Goal: Task Accomplishment & Management: Manage account settings

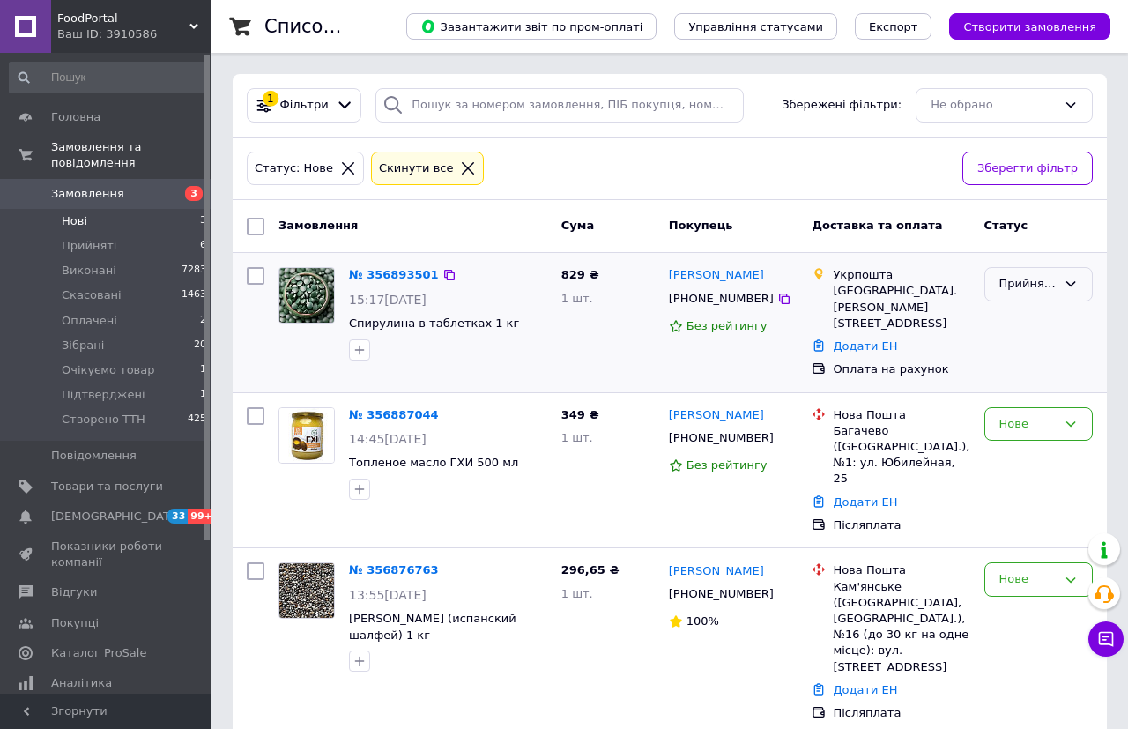
click at [1081, 280] on div "Прийнято" at bounding box center [1038, 284] width 108 height 34
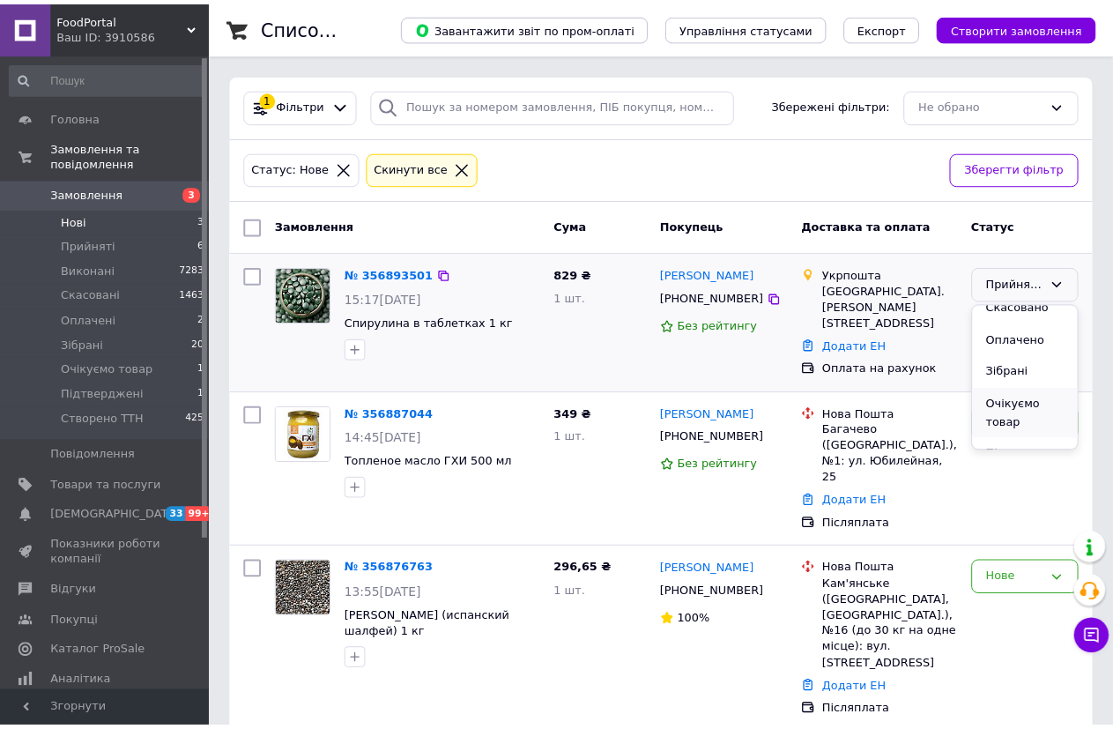
scroll to position [88, 0]
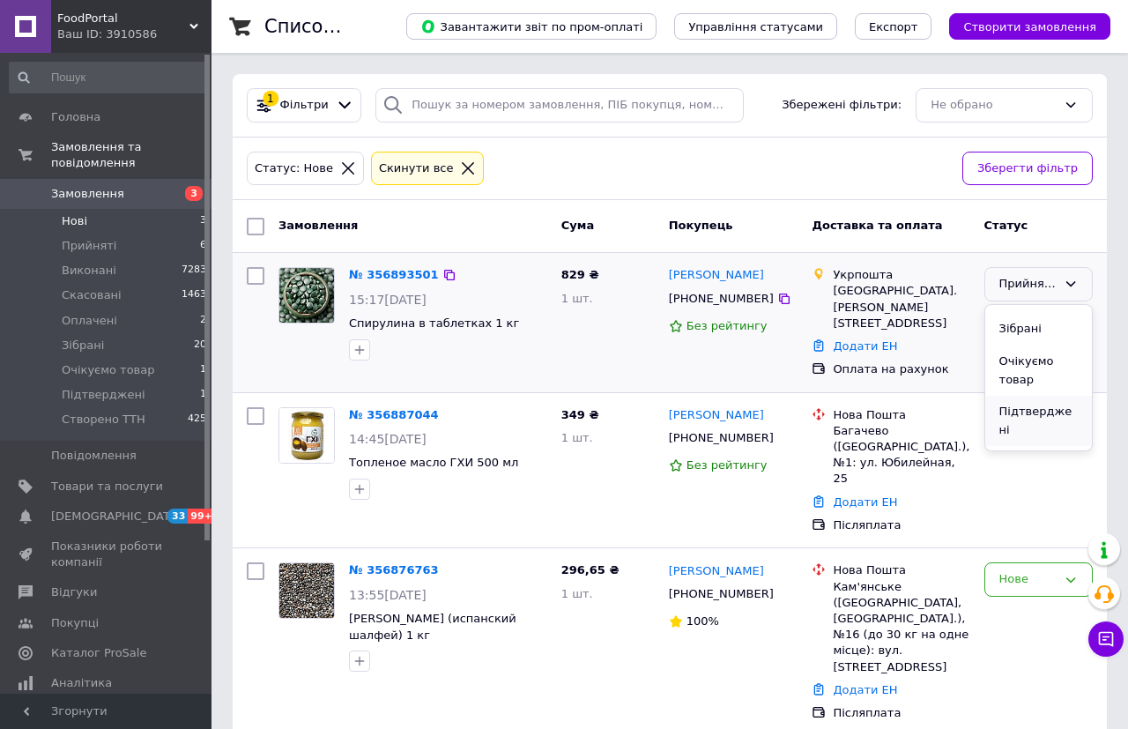
click at [1030, 404] on li "Підтверджені" at bounding box center [1038, 421] width 107 height 50
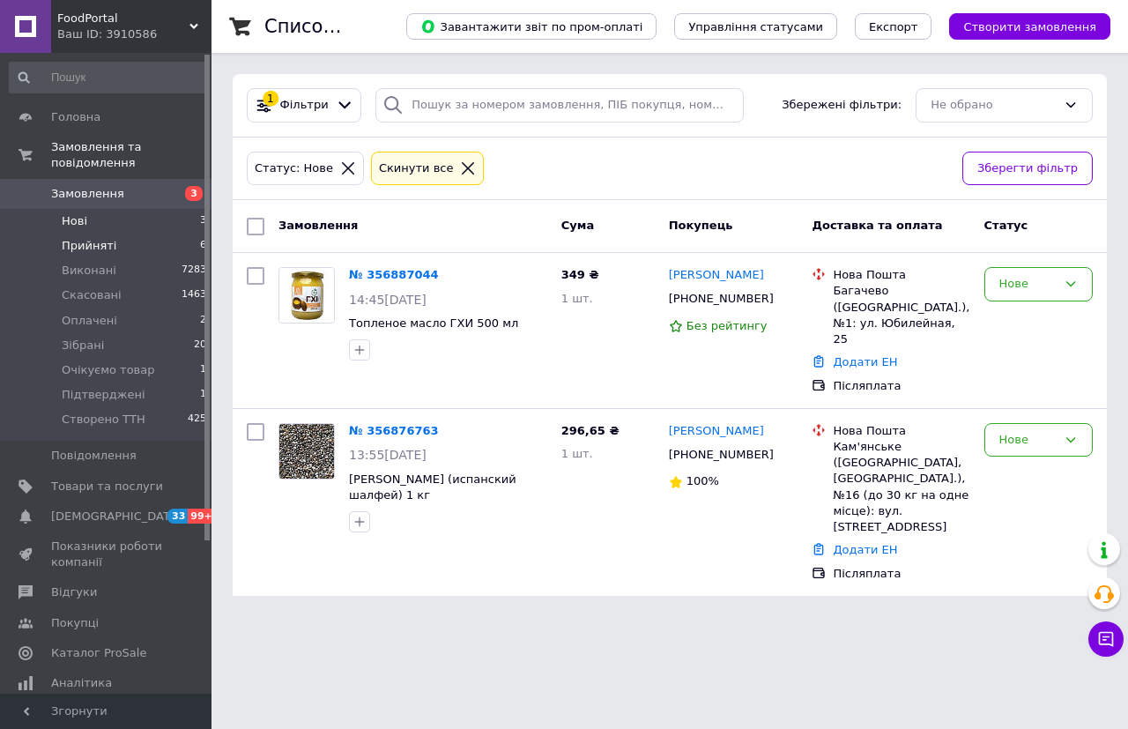
click at [95, 238] on span "Прийняті" at bounding box center [89, 246] width 55 height 16
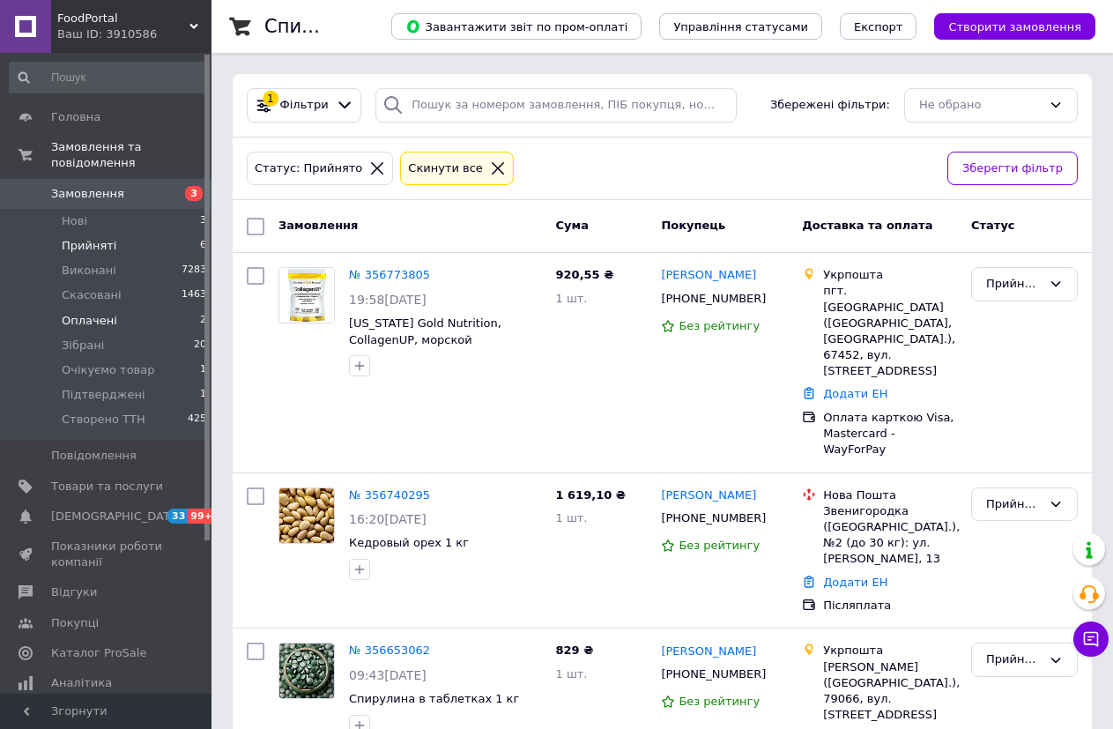
click at [111, 308] on li "Оплачені 2" at bounding box center [108, 320] width 217 height 25
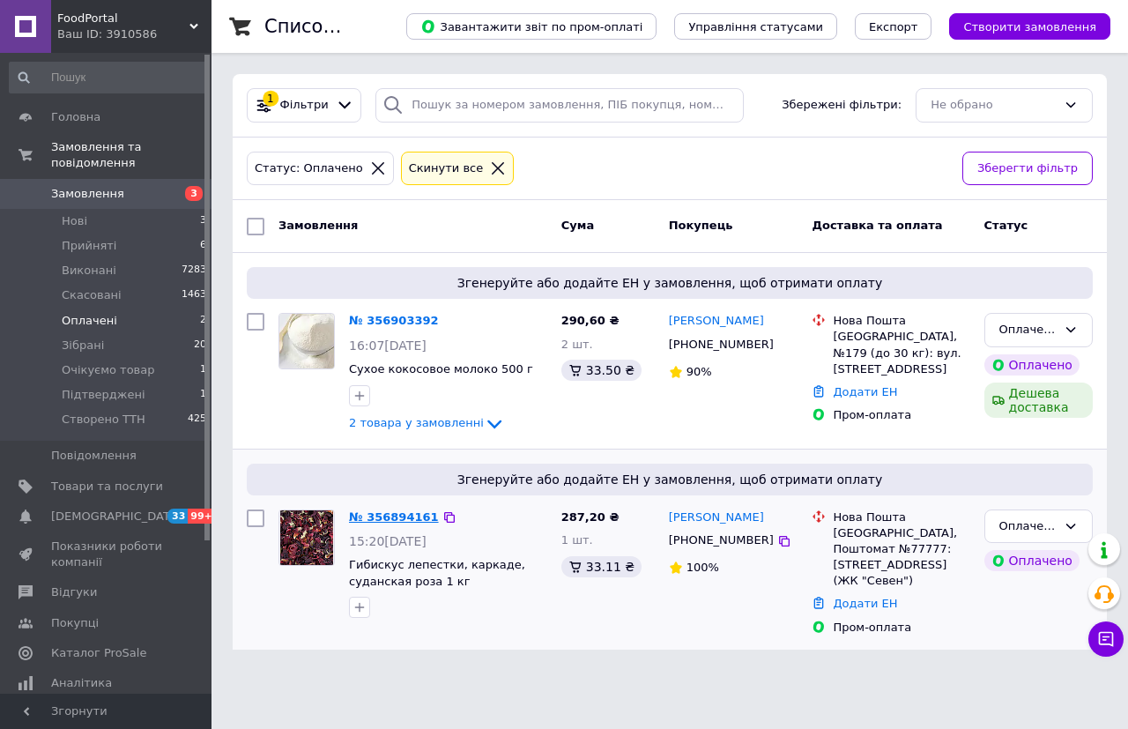
click at [392, 522] on link "№ 356894161" at bounding box center [394, 516] width 90 height 13
click at [392, 522] on html "FoodPortal Ваш ID: 3910586 Сайт FoodPortal Кабінет покупця Перевірити стан сист…" at bounding box center [564, 335] width 1128 height 670
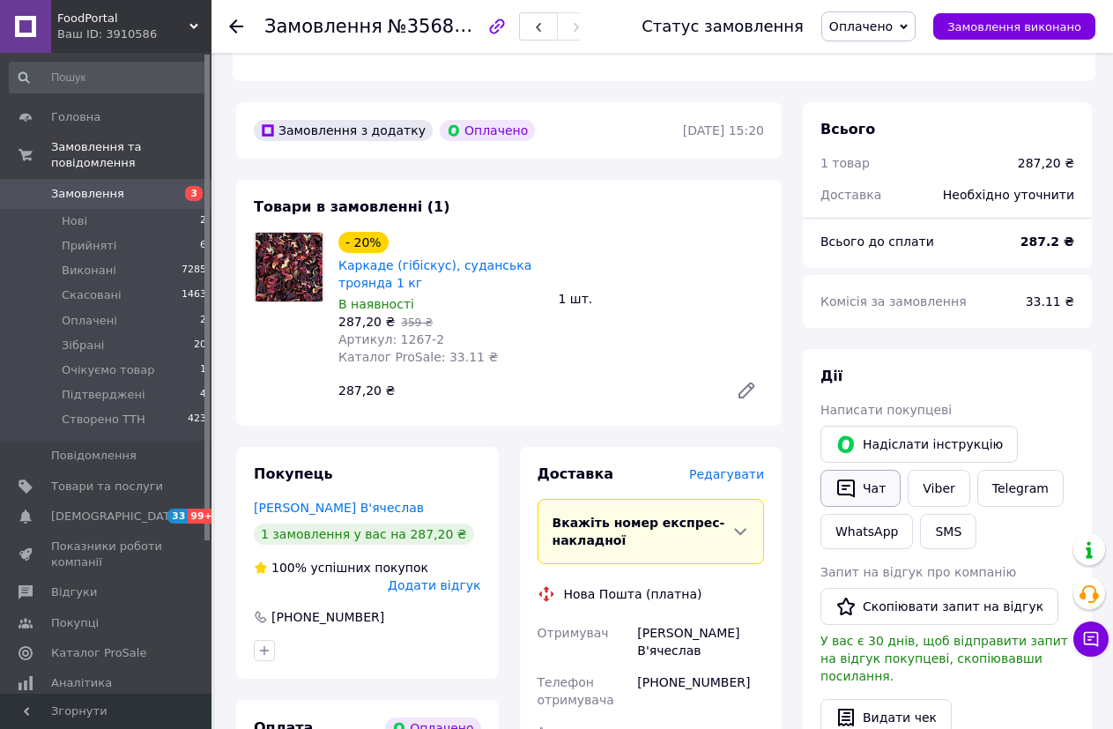
scroll to position [529, 0]
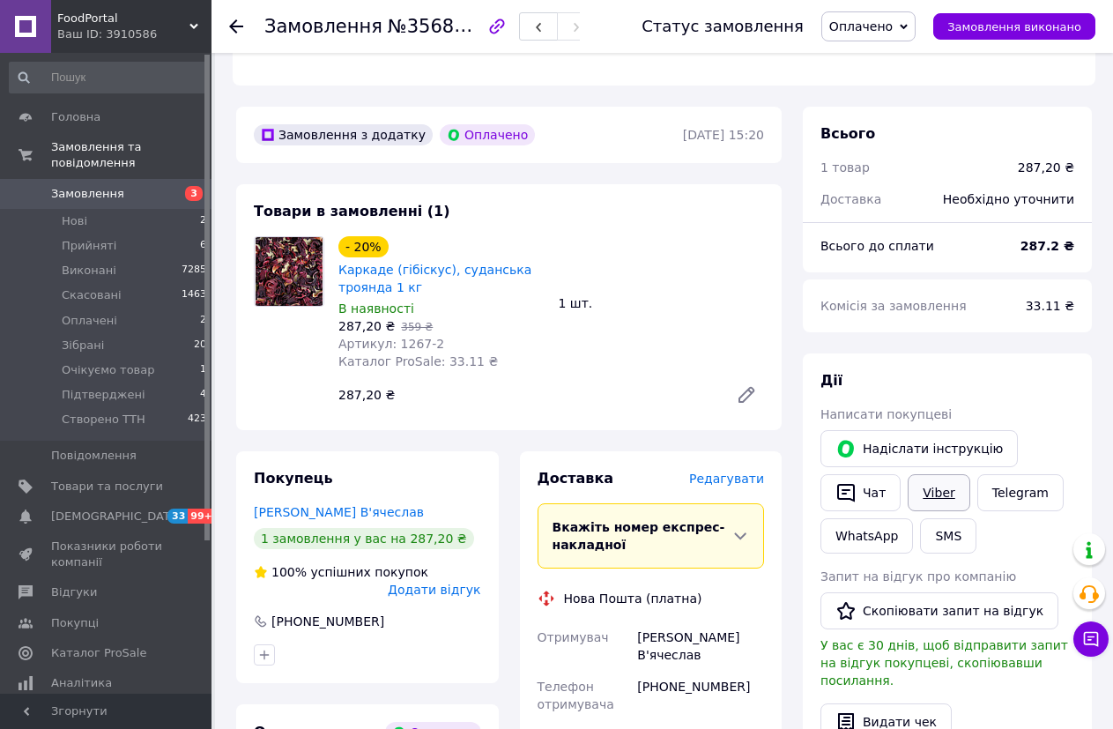
click at [937, 474] on link "Viber" at bounding box center [938, 492] width 62 height 37
click at [915, 31] on span "Оплачено" at bounding box center [868, 26] width 94 height 30
click at [893, 197] on li "Підтверджені" at bounding box center [877, 194] width 111 height 26
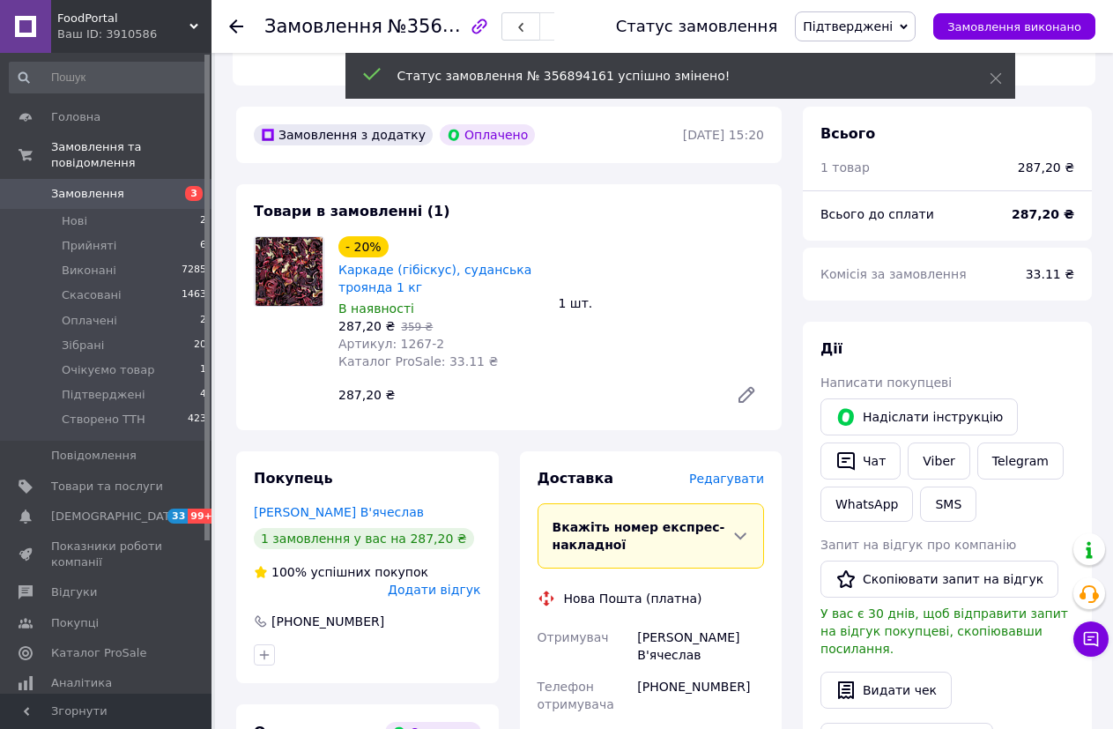
click at [236, 25] on icon at bounding box center [236, 26] width 14 height 14
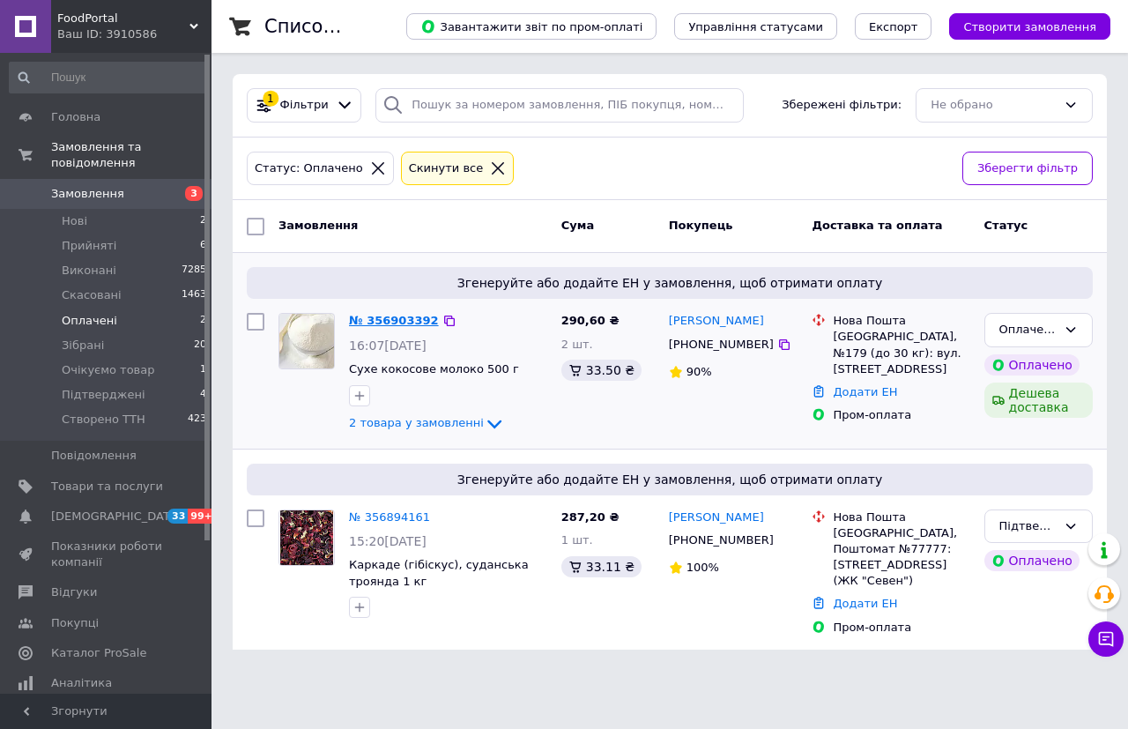
click at [399, 317] on link "№ 356903392" at bounding box center [394, 320] width 90 height 13
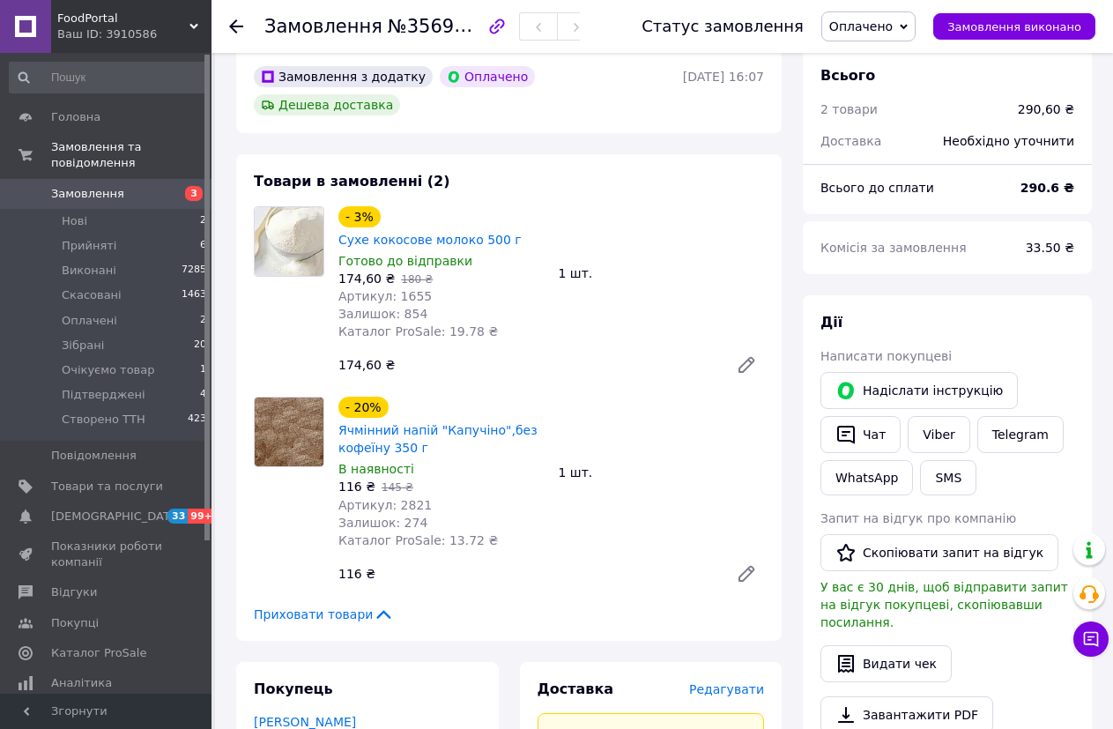
scroll to position [617, 0]
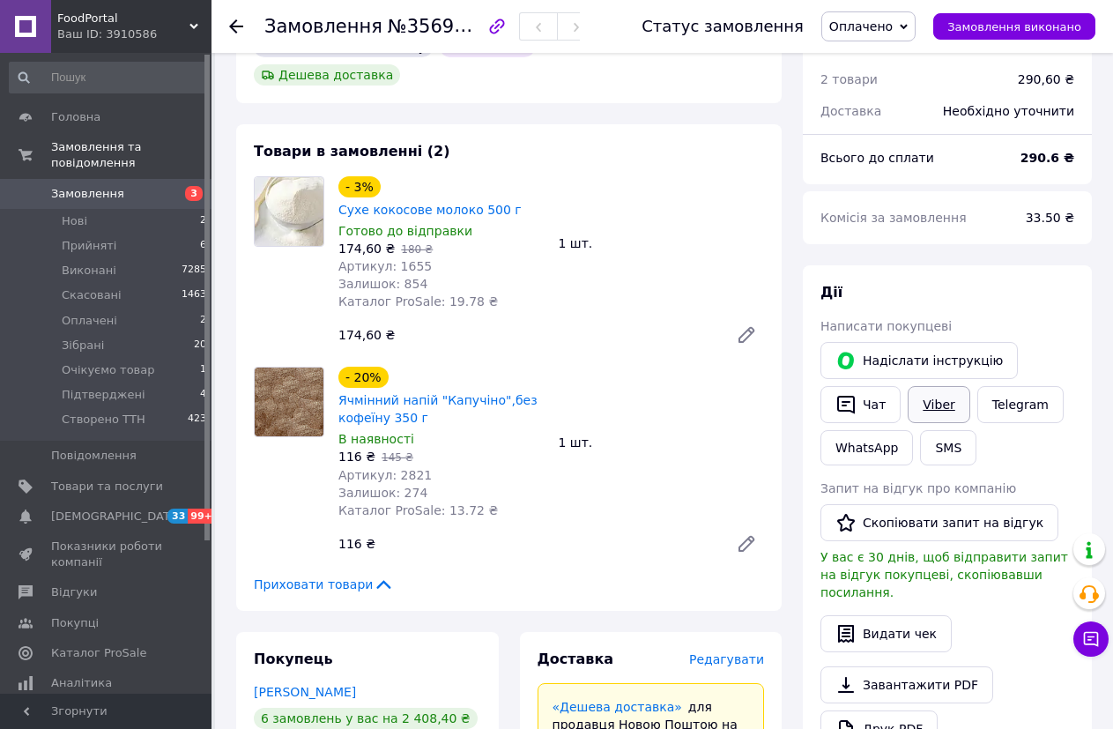
click at [946, 386] on link "Viber" at bounding box center [938, 404] width 62 height 37
click at [907, 26] on icon at bounding box center [904, 26] width 8 height 5
click at [888, 193] on li "Підтверджені" at bounding box center [877, 194] width 111 height 26
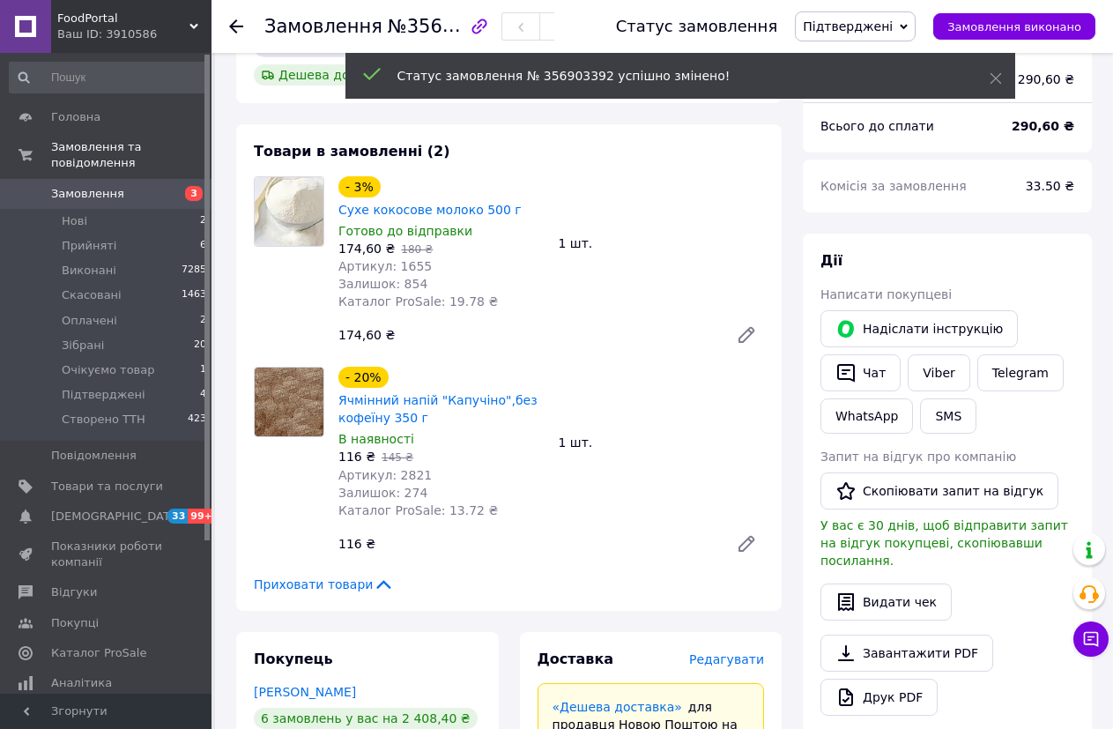
click at [238, 24] on icon at bounding box center [236, 26] width 14 height 14
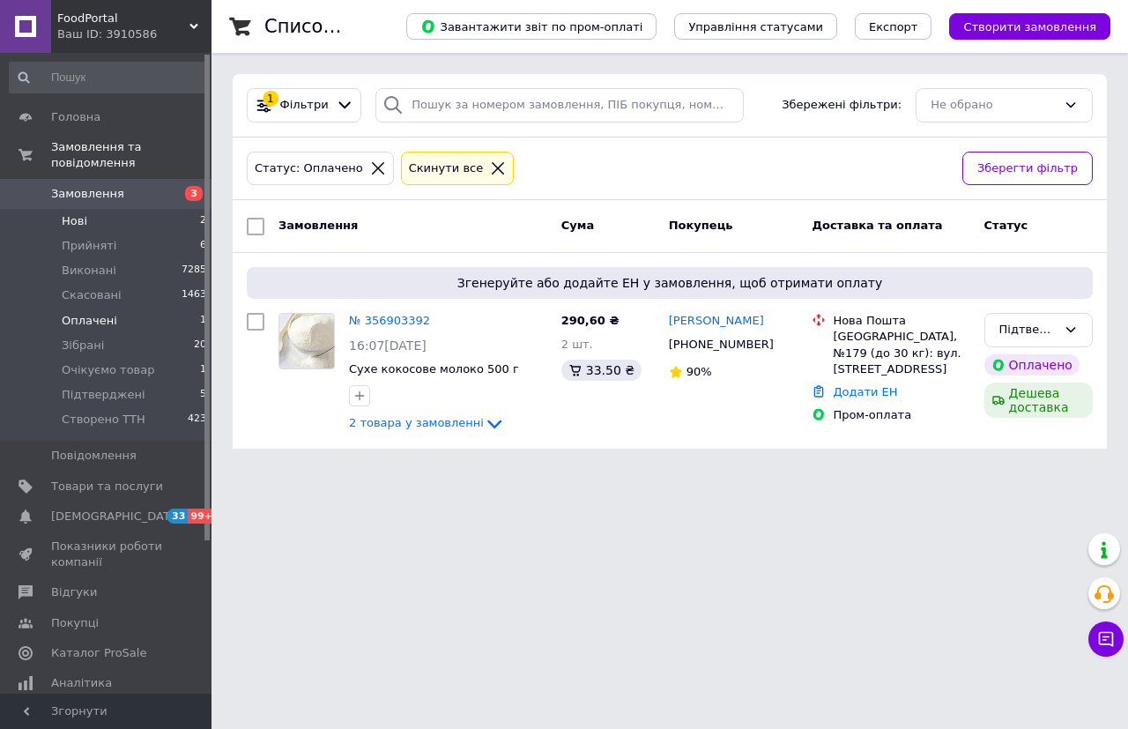
click at [86, 211] on li "Нові 2" at bounding box center [108, 221] width 217 height 25
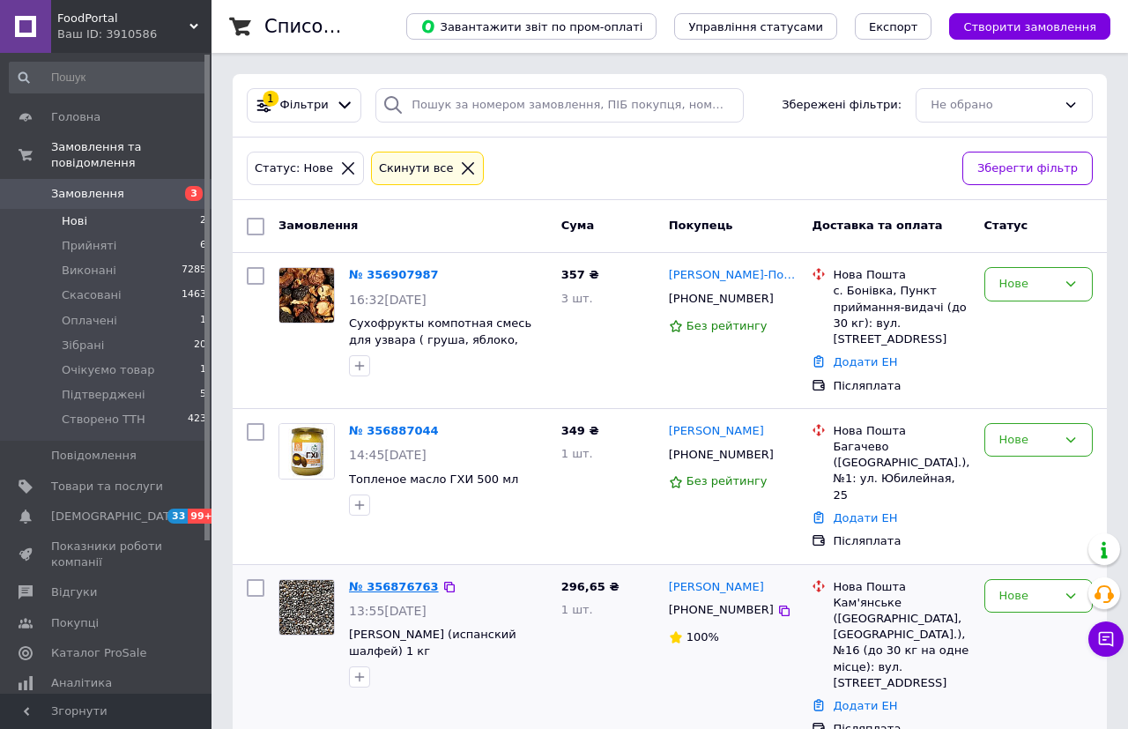
click at [387, 580] on link "№ 356876763" at bounding box center [394, 586] width 90 height 13
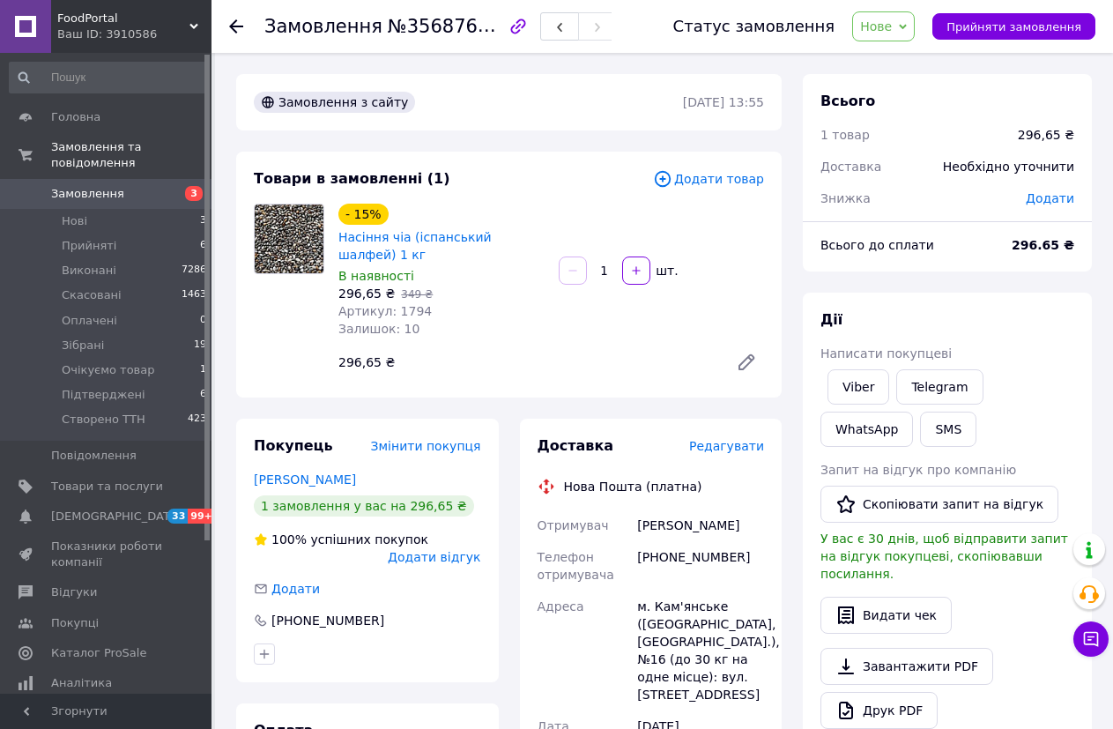
click at [914, 26] on span "Нове" at bounding box center [883, 26] width 63 height 30
click at [923, 171] on li "Підтверджені" at bounding box center [908, 174] width 111 height 26
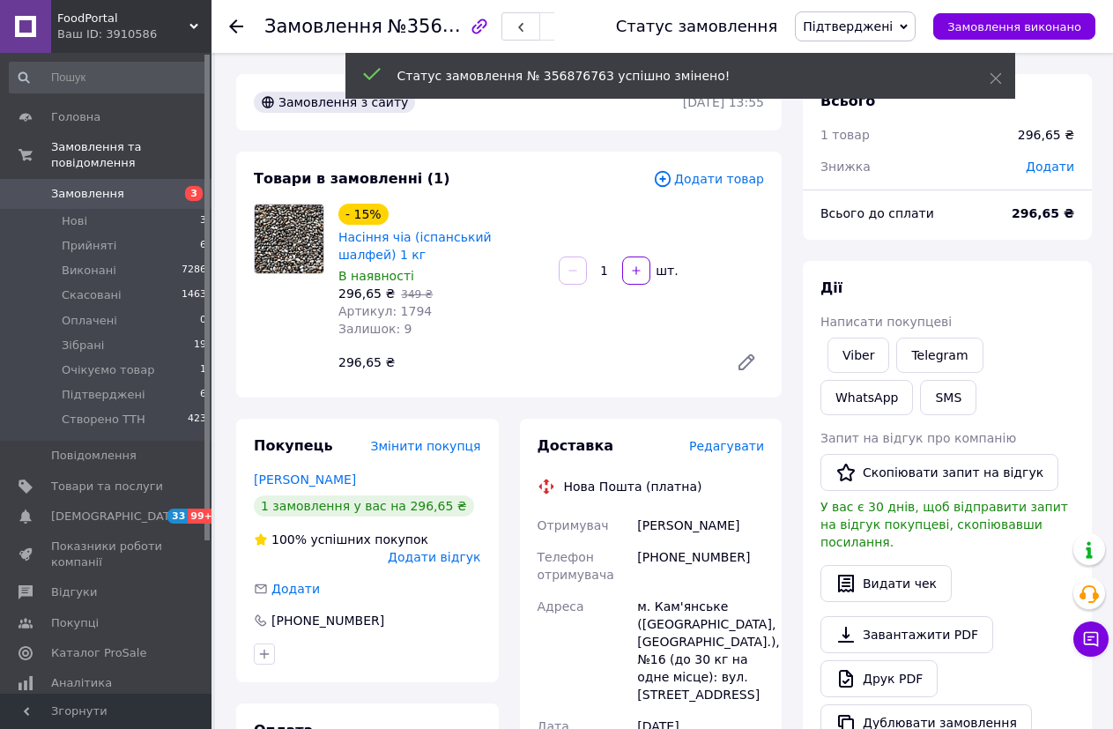
click at [234, 26] on use at bounding box center [236, 26] width 14 height 14
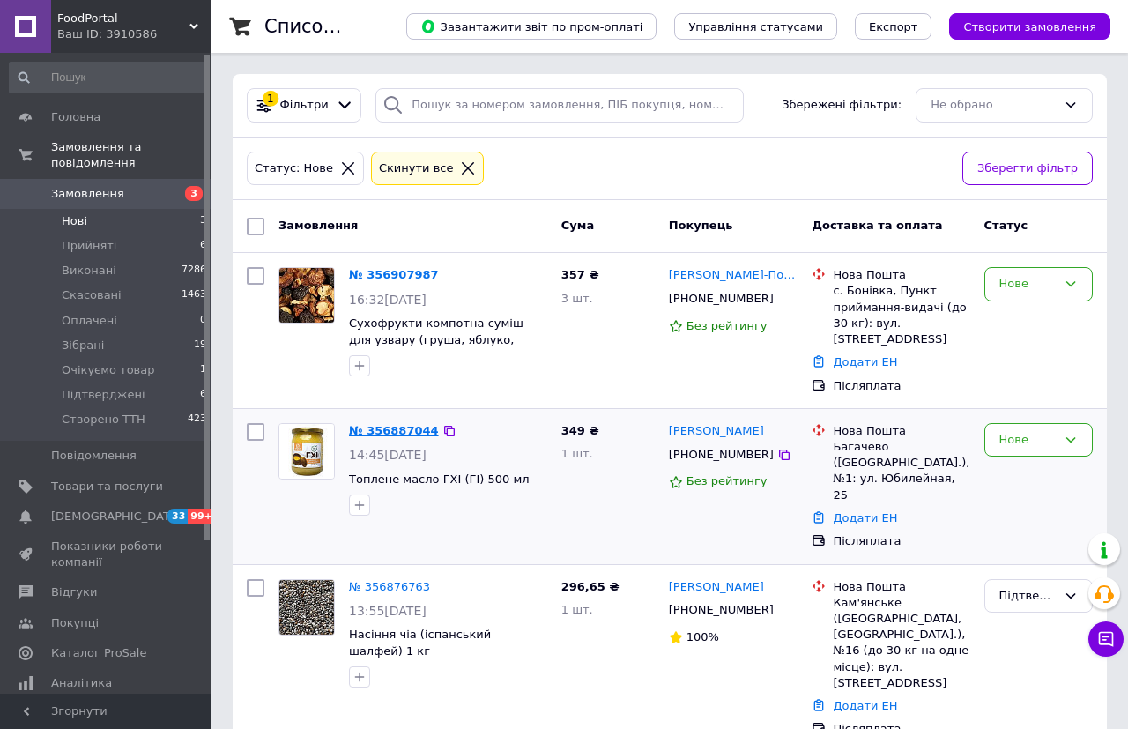
click at [407, 424] on link "№ 356887044" at bounding box center [394, 430] width 90 height 13
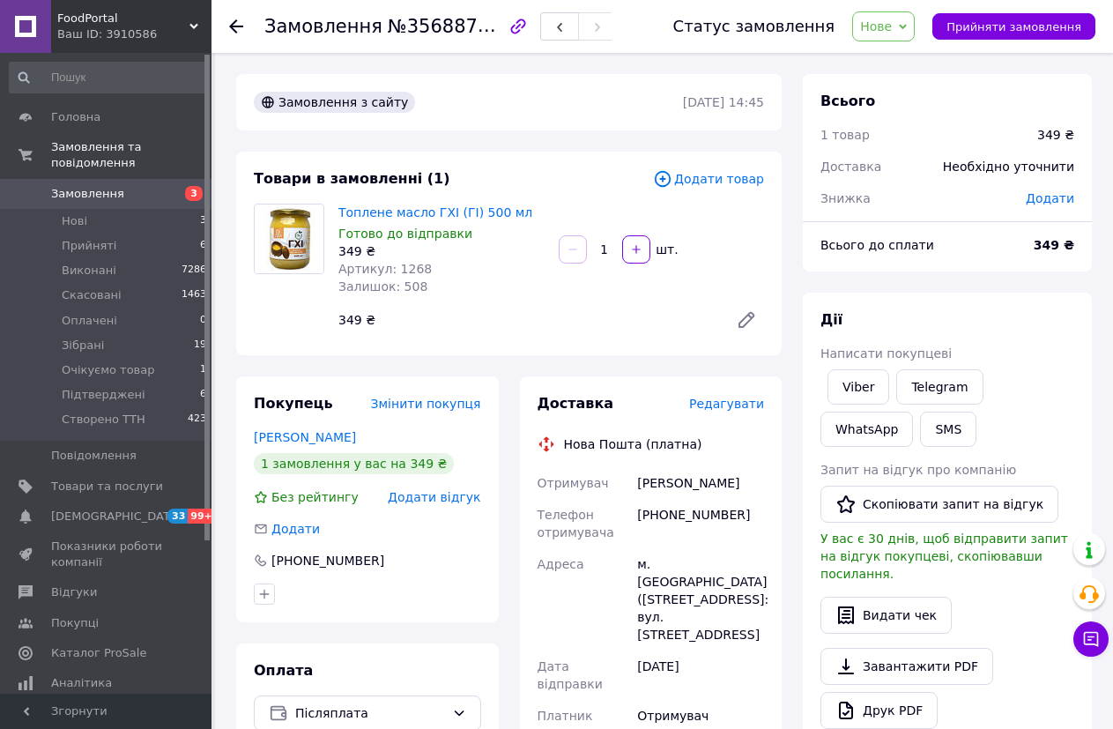
click at [914, 26] on span "Нове" at bounding box center [883, 26] width 63 height 30
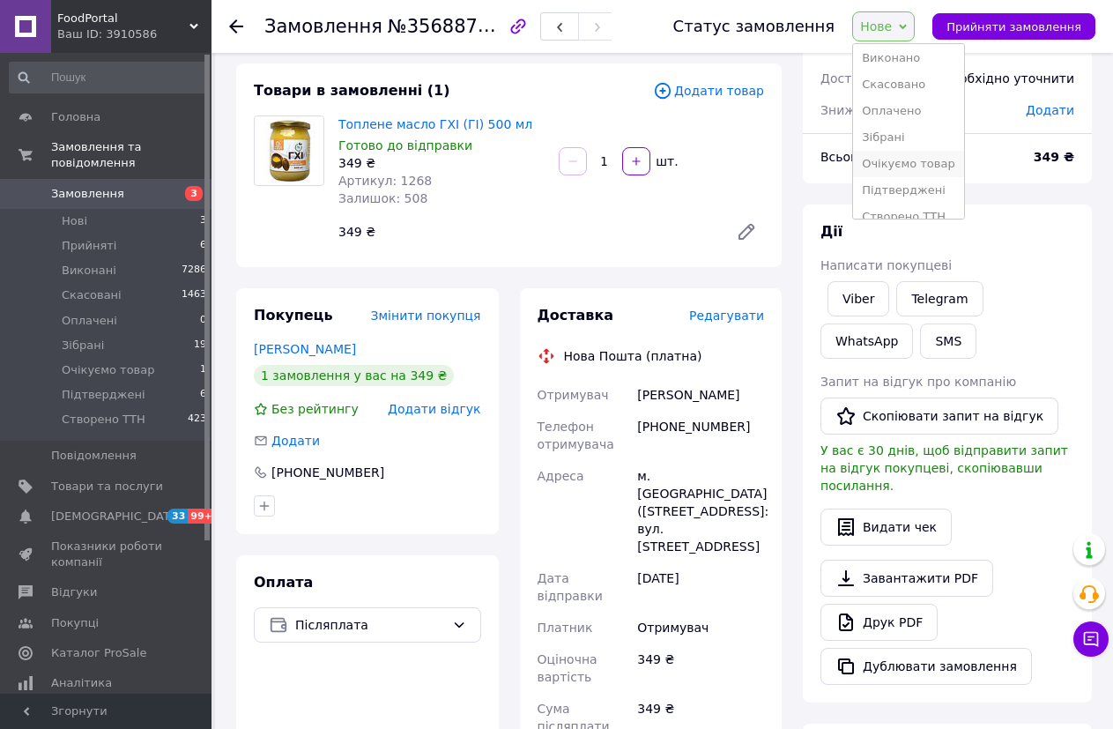
scroll to position [46, 0]
click at [906, 172] on li "Підтверджені" at bounding box center [908, 174] width 111 height 26
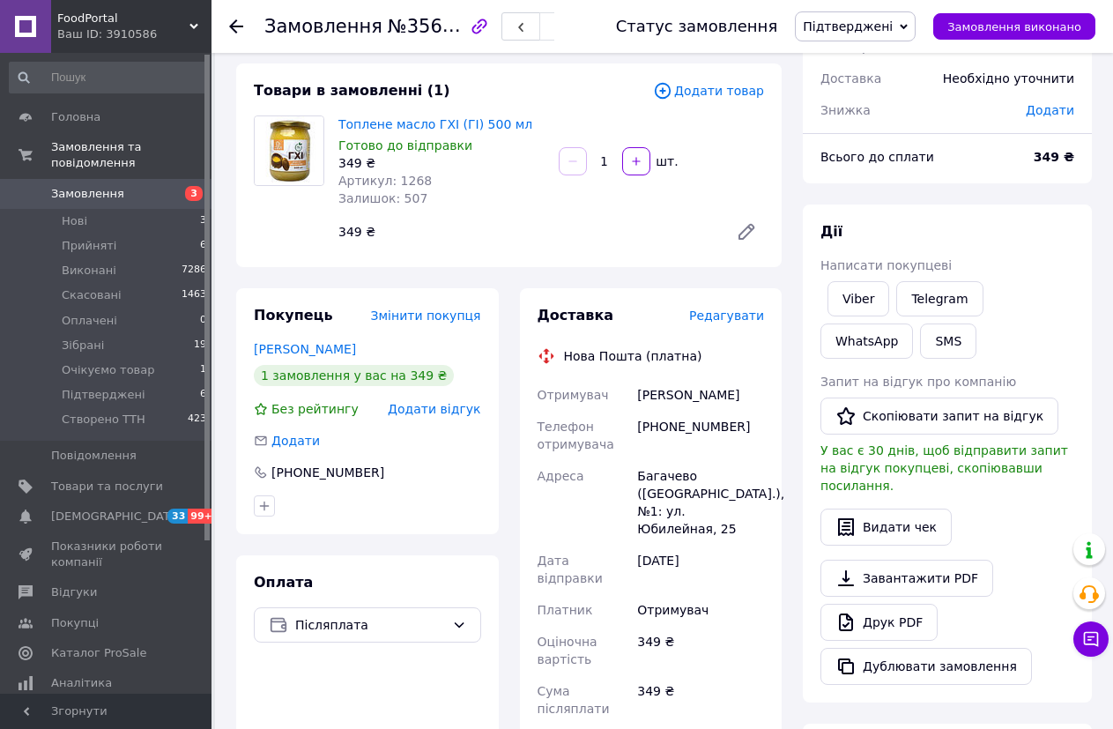
click at [234, 30] on use at bounding box center [236, 26] width 14 height 14
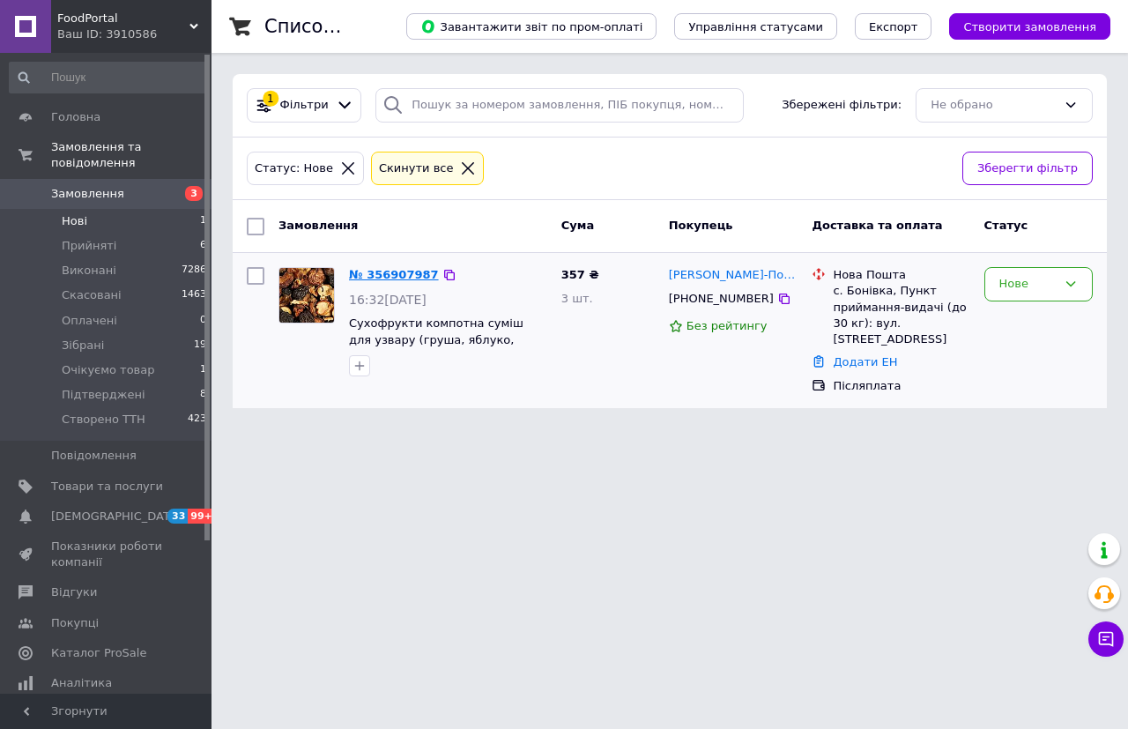
click at [376, 276] on link "№ 356907987" at bounding box center [394, 274] width 90 height 13
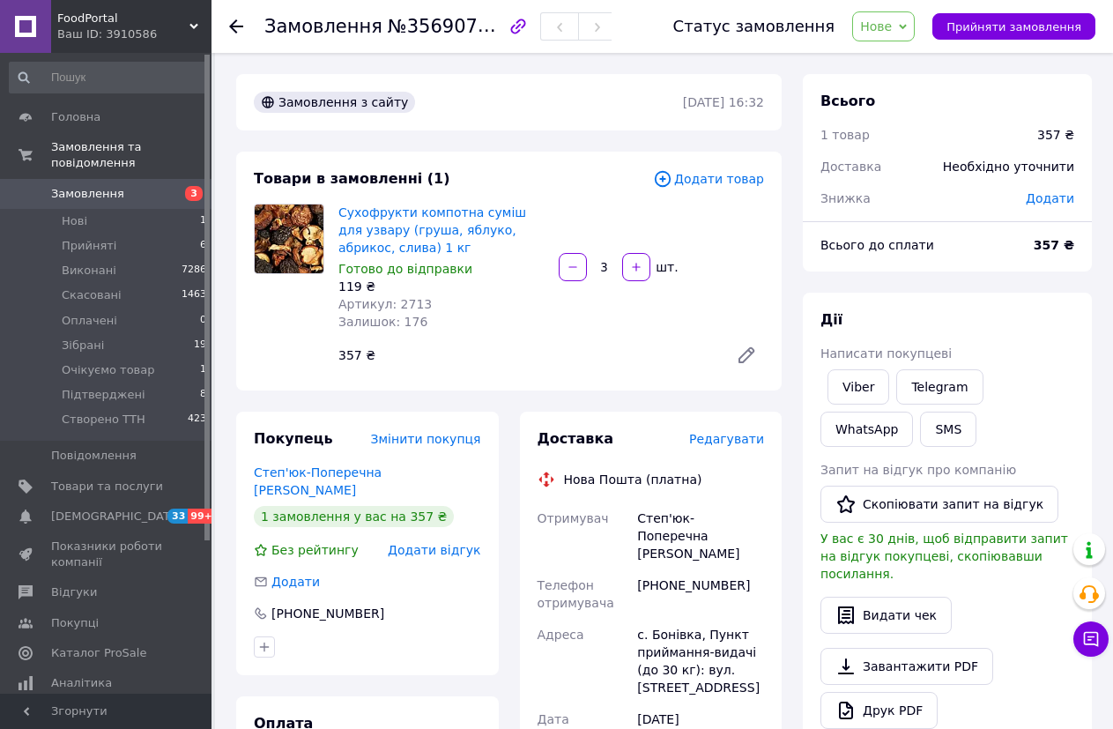
click at [914, 21] on span "Нове" at bounding box center [883, 26] width 63 height 30
click at [932, 173] on li "Підтверджені" at bounding box center [908, 174] width 111 height 26
click at [932, 173] on div "Доставка" at bounding box center [871, 166] width 122 height 39
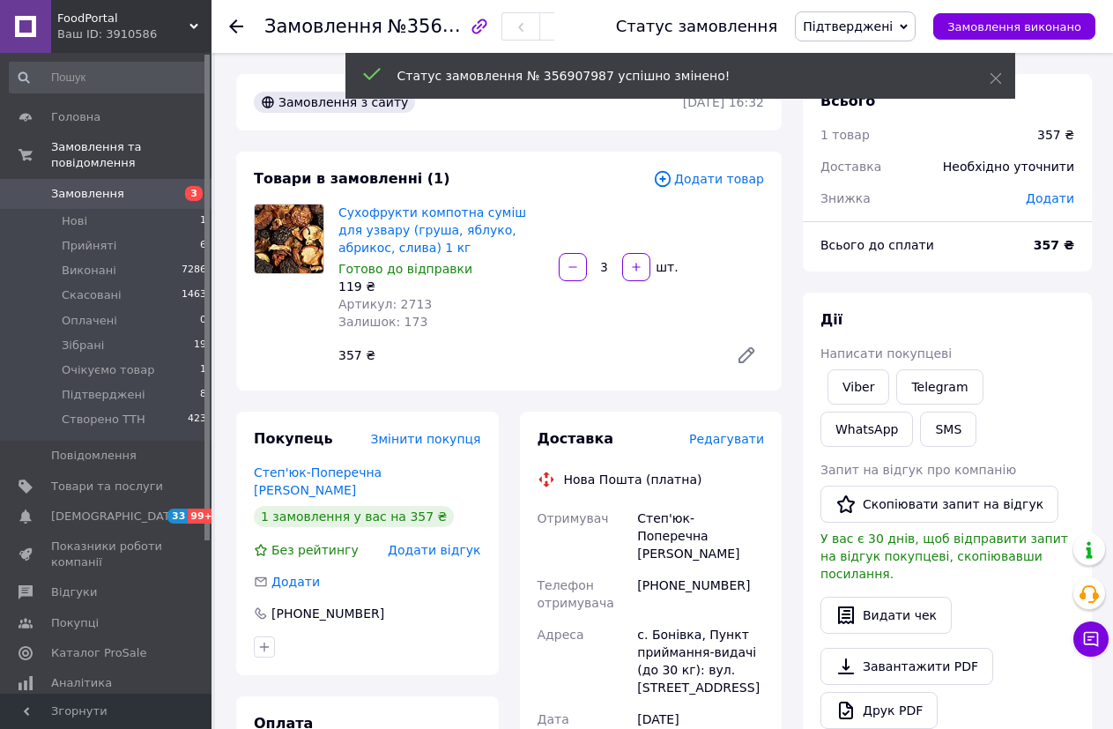
click at [238, 25] on icon at bounding box center [236, 26] width 14 height 14
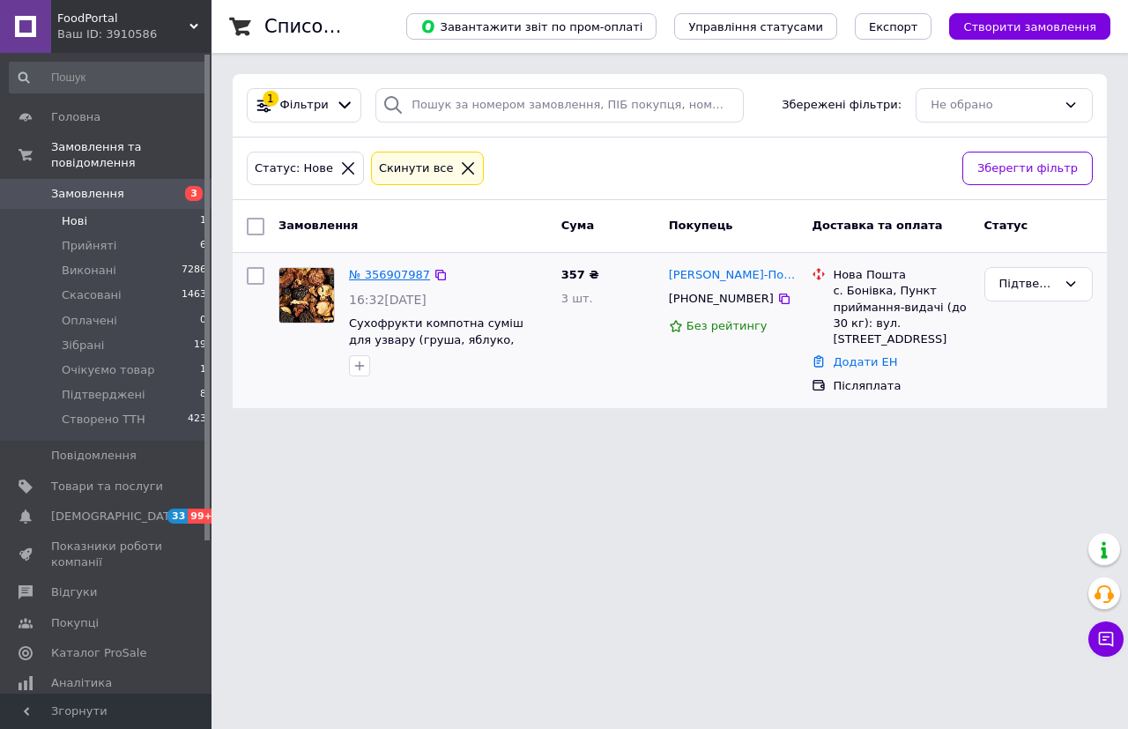
click at [381, 274] on link "№ 356907987" at bounding box center [389, 274] width 81 height 13
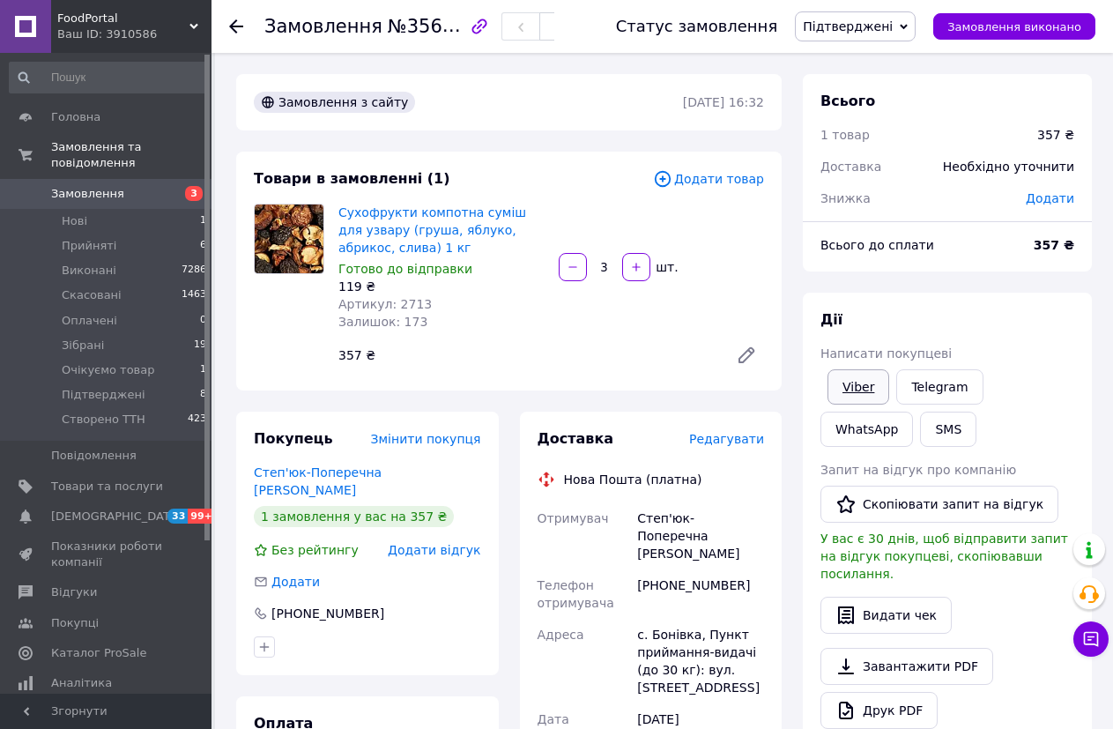
click at [849, 381] on link "Viber" at bounding box center [858, 386] width 62 height 35
click at [221, 24] on div "Замовлення №356907987 Статус замовлення Підтверджені Прийнято Виконано Скасован…" at bounding box center [661, 26] width 901 height 53
click at [233, 25] on use at bounding box center [236, 26] width 14 height 14
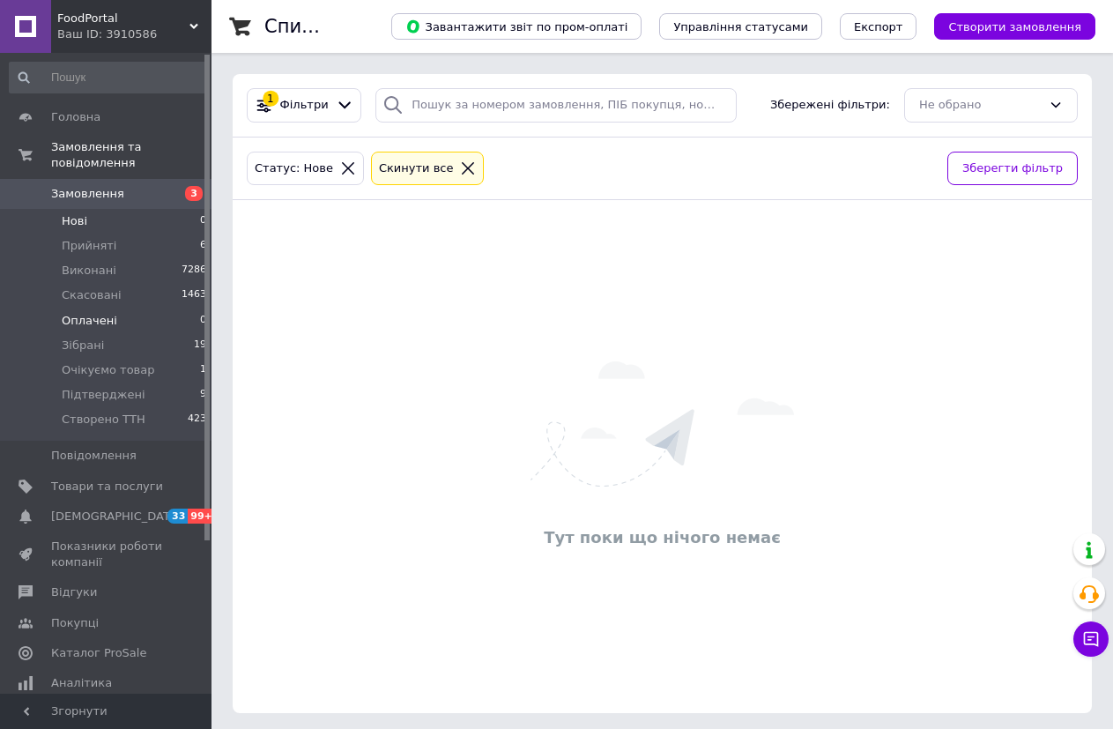
click at [109, 313] on span "Оплачені" at bounding box center [90, 321] width 56 height 16
click at [118, 387] on span "Підтверджені" at bounding box center [104, 395] width 84 height 16
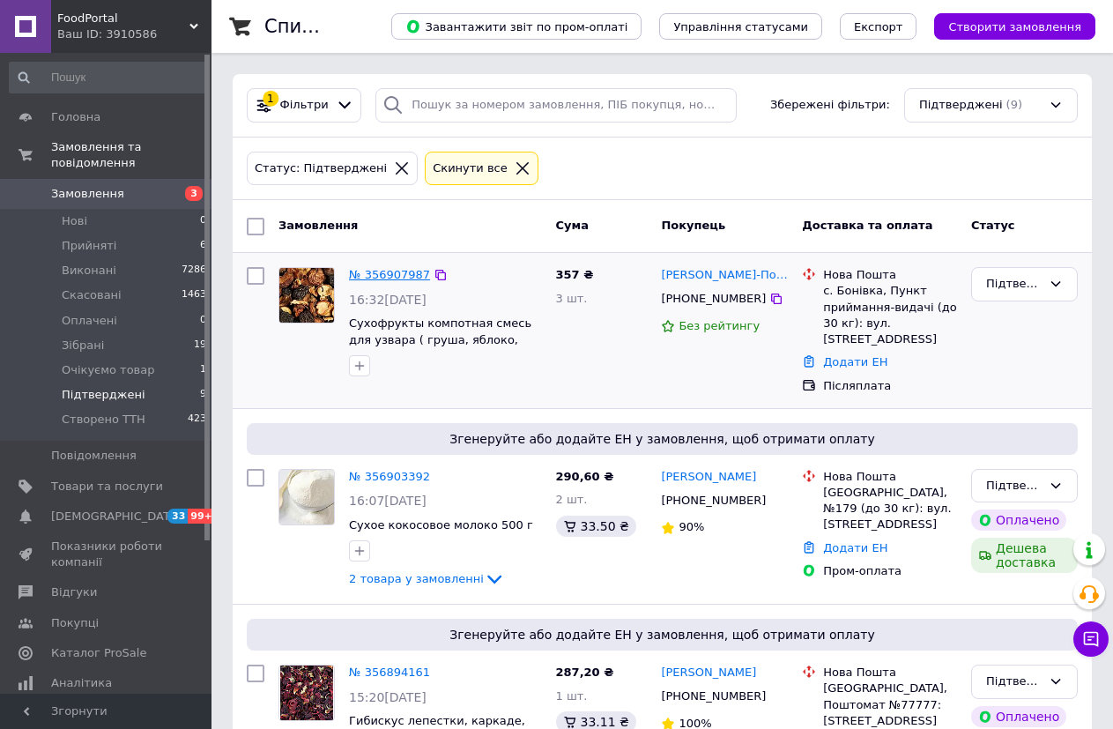
click at [388, 275] on link "№ 356907987" at bounding box center [389, 274] width 81 height 13
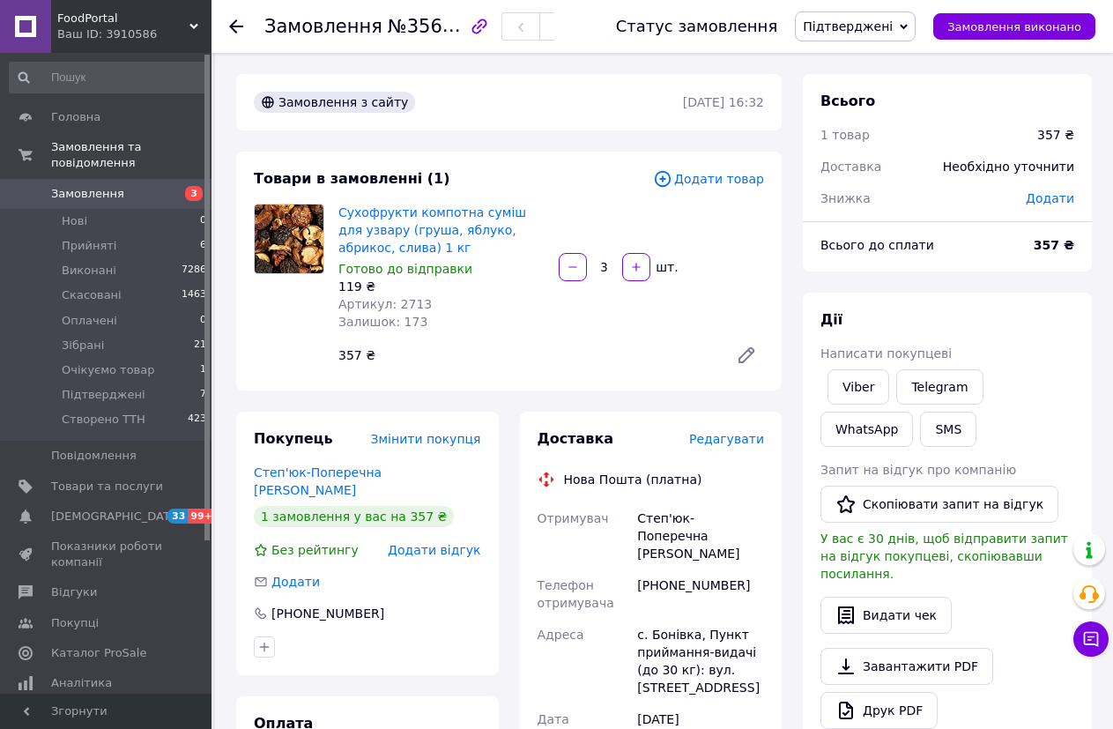
click at [915, 19] on span "Підтверджені" at bounding box center [855, 26] width 121 height 30
click at [886, 61] on li "Прийнято" at bounding box center [855, 61] width 119 height 26
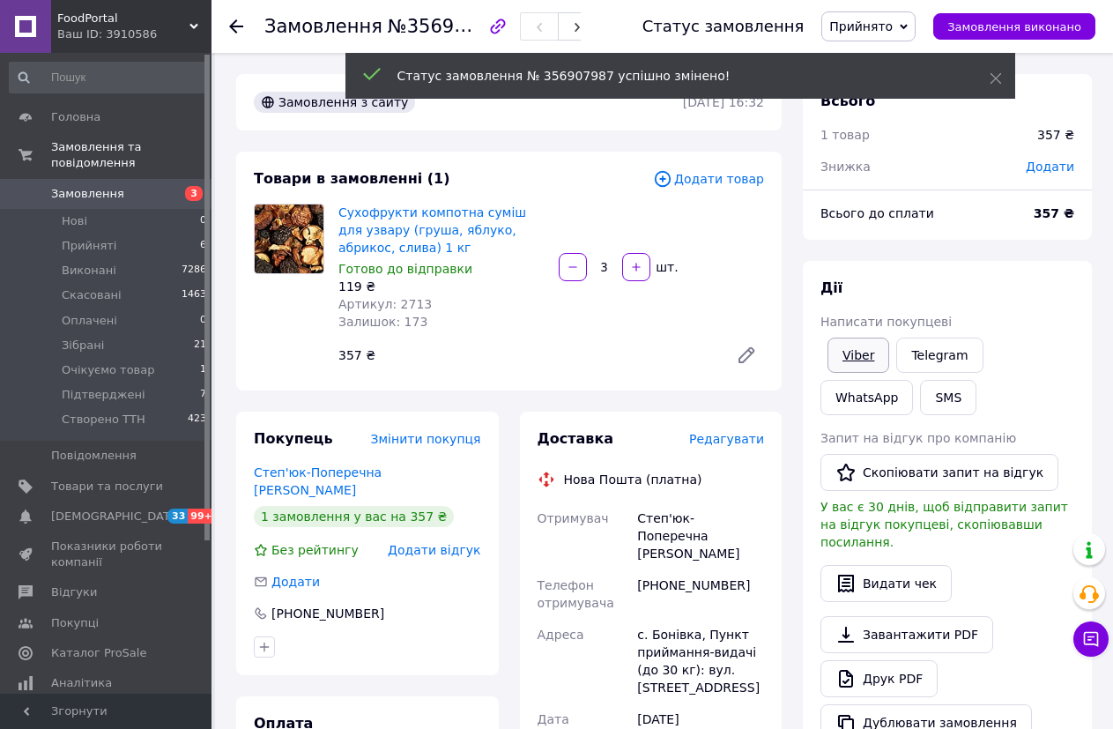
click at [859, 362] on link "Viber" at bounding box center [858, 354] width 62 height 35
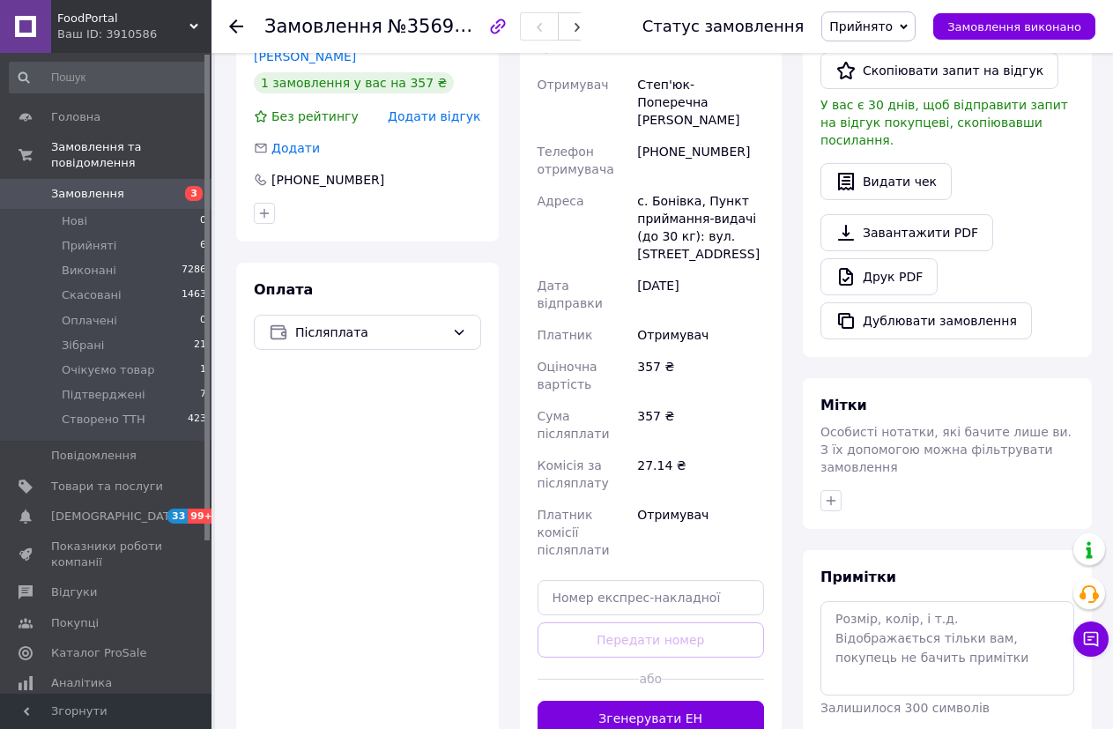
scroll to position [529, 0]
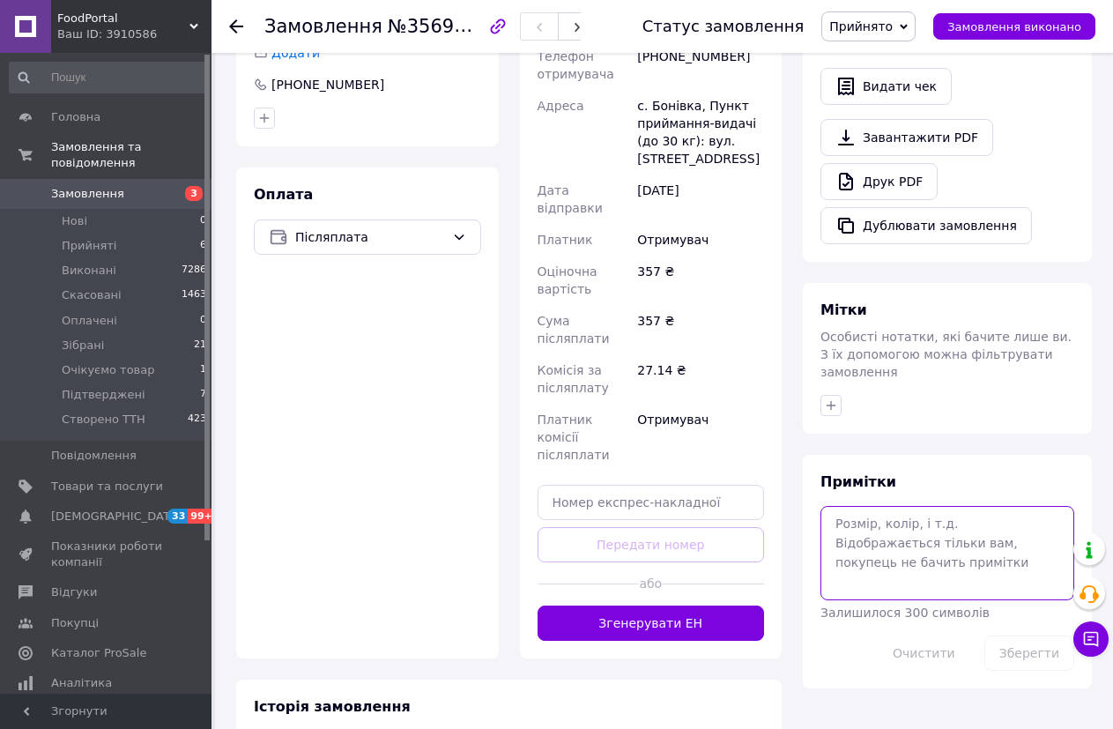
click at [870, 506] on textarea at bounding box center [947, 552] width 254 height 93
type textarea "5615+"
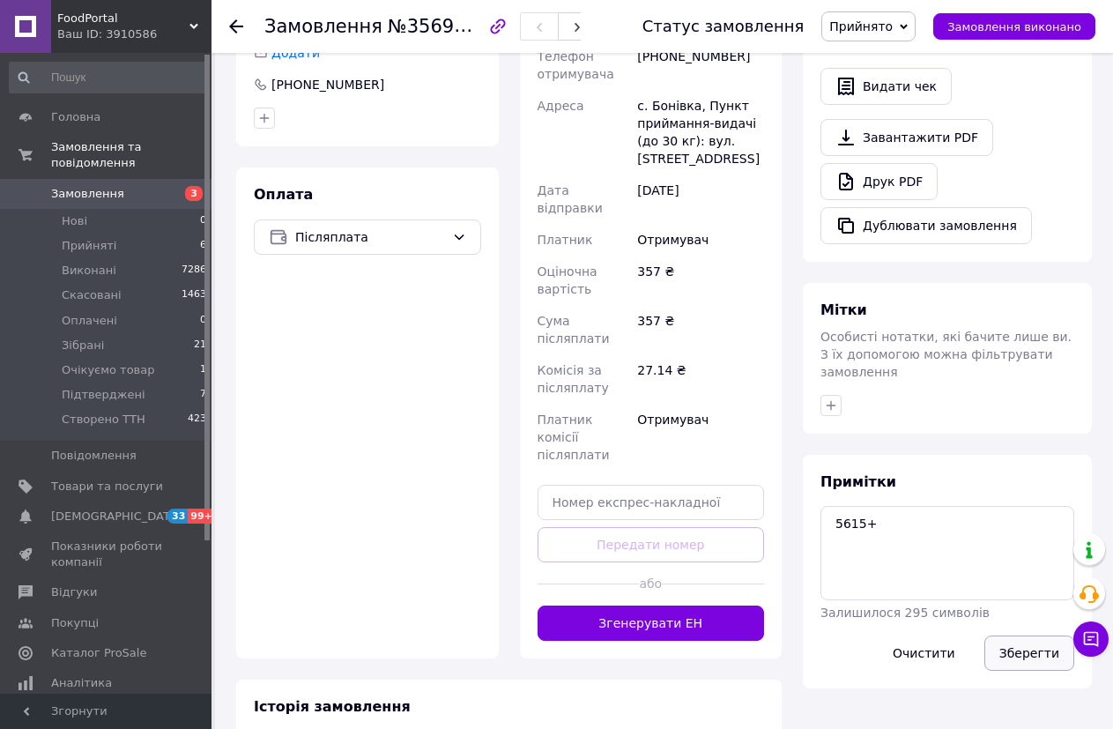
click at [1026, 635] on button "Зберегти" at bounding box center [1029, 652] width 90 height 35
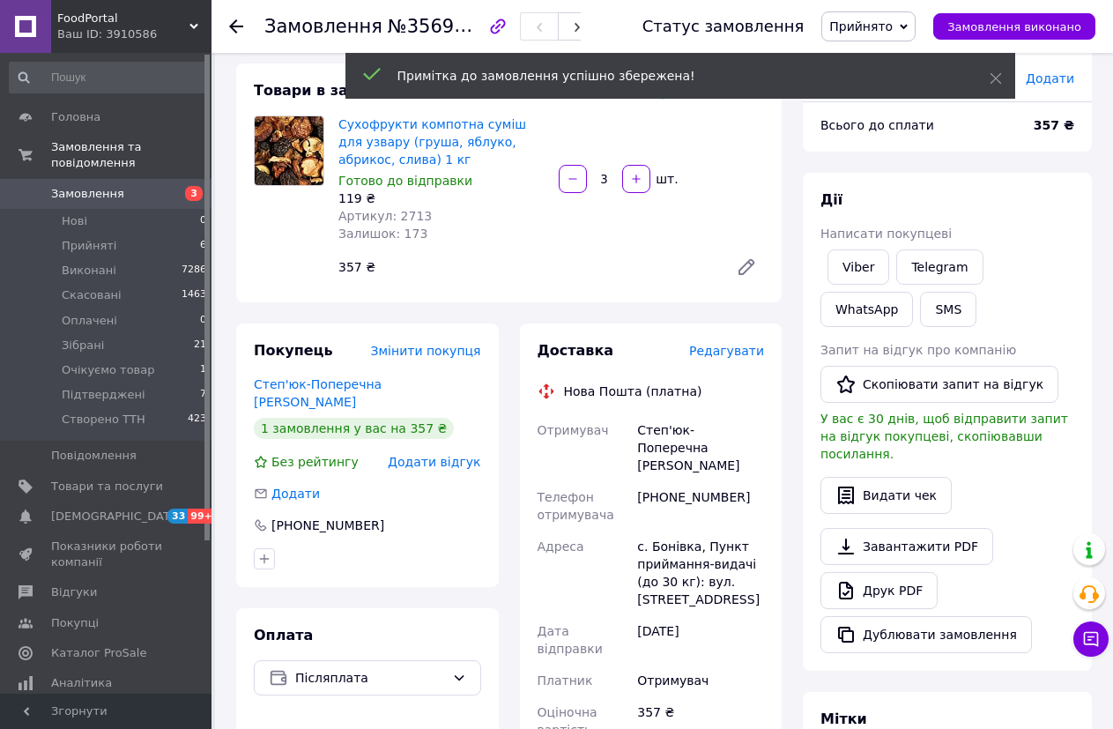
scroll to position [0, 0]
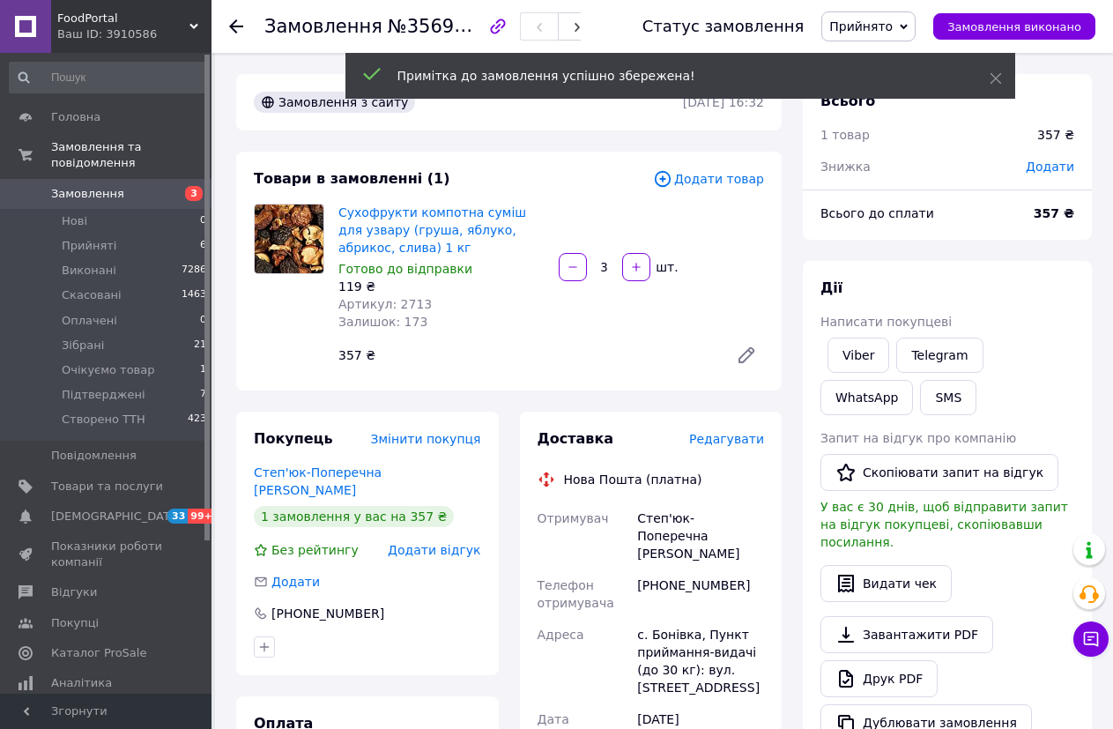
click at [730, 192] on div "Товари в замовленні (1) Додати товар Сухофрукти компотна суміш для узвару (груш…" at bounding box center [508, 271] width 545 height 239
click at [729, 176] on span "Додати товар" at bounding box center [708, 178] width 111 height 19
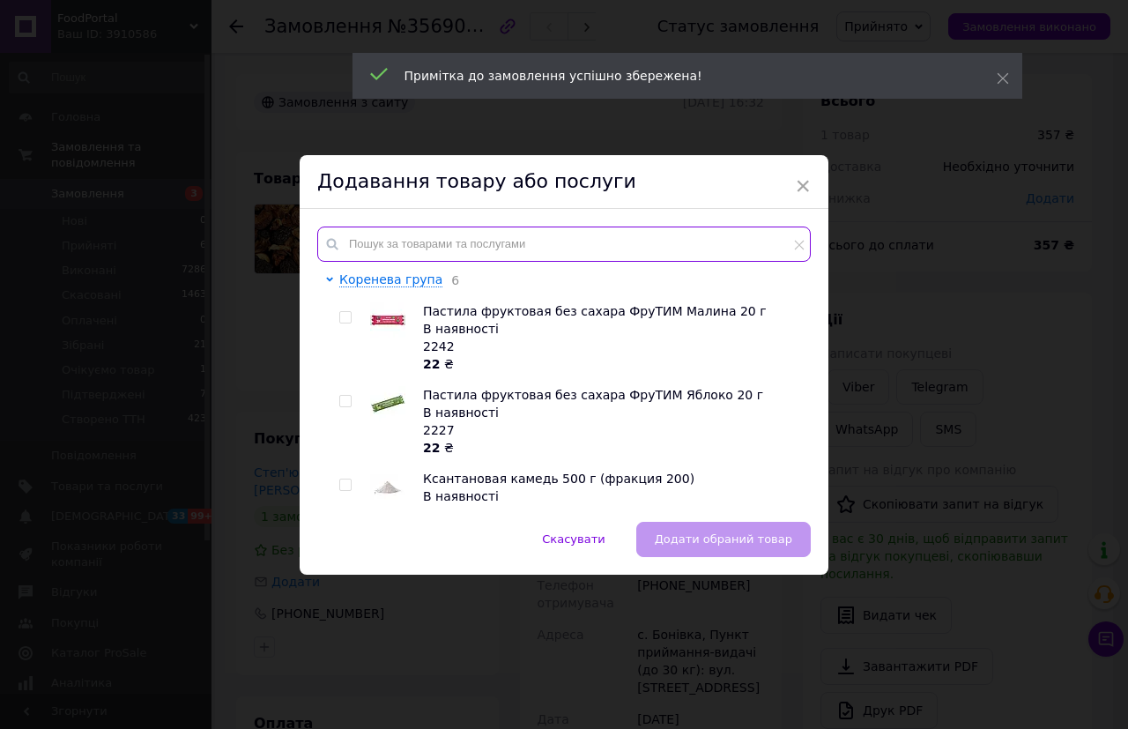
click at [519, 241] on input "text" at bounding box center [563, 243] width 493 height 35
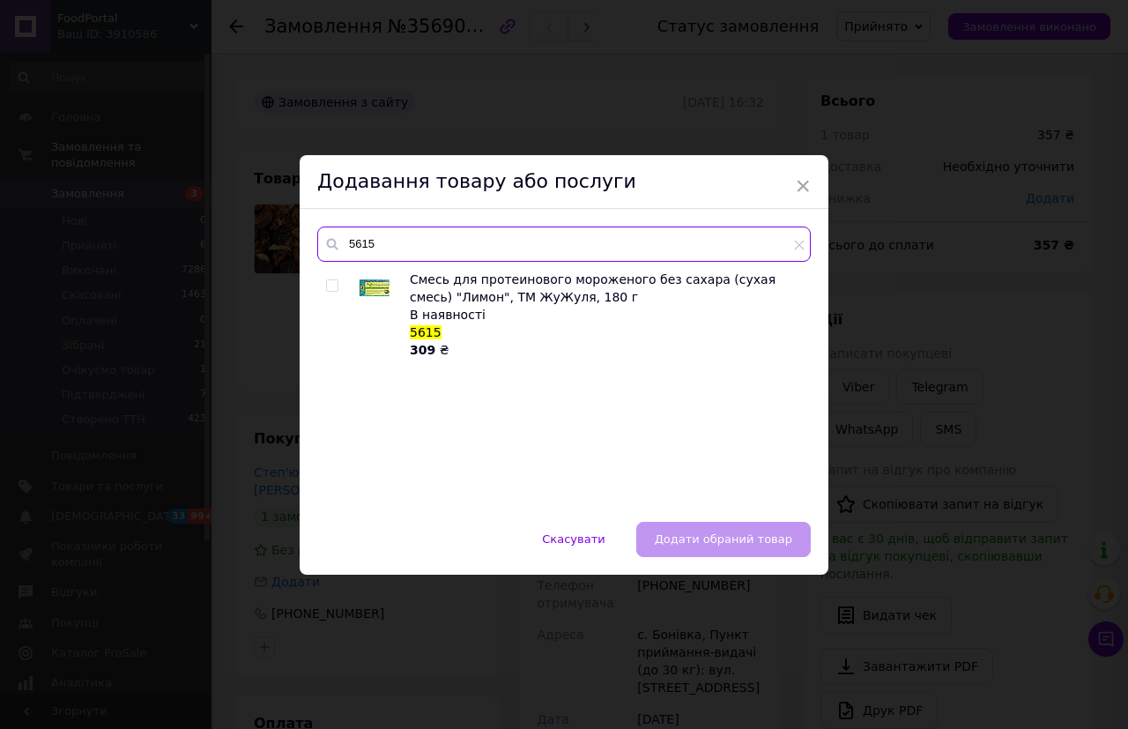
type input "5615"
click at [379, 282] on img at bounding box center [374, 288] width 35 height 28
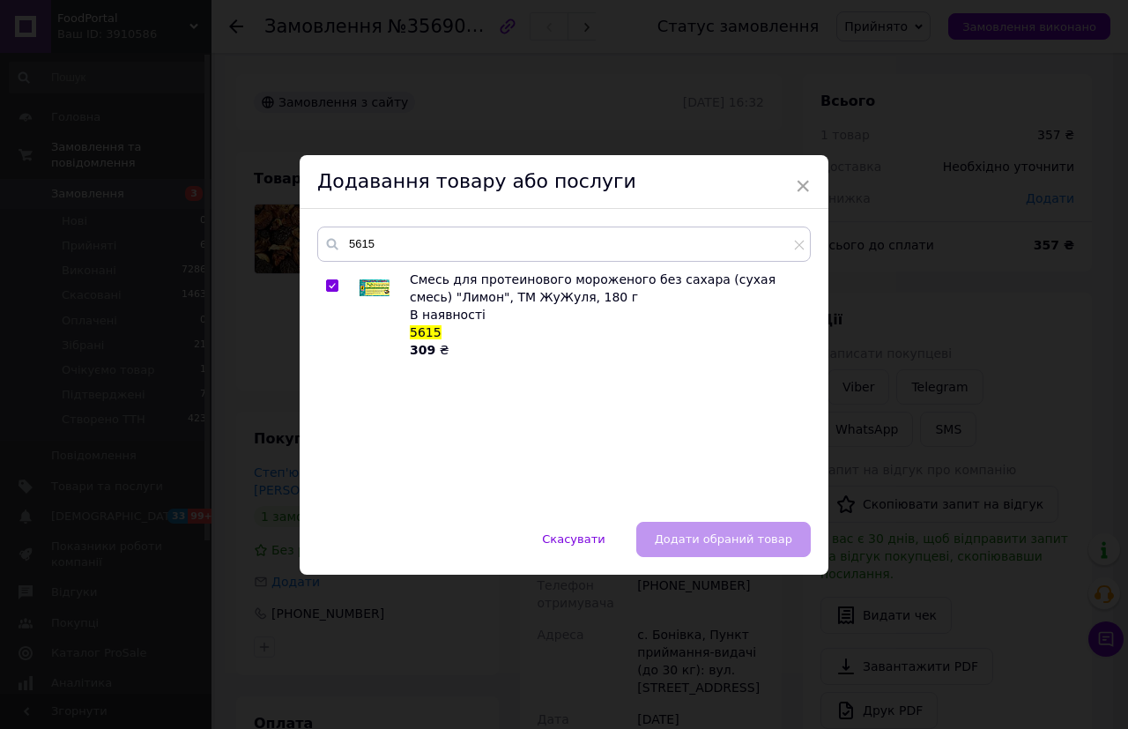
checkbox input "true"
click at [716, 537] on span "Додати обраний товар" at bounding box center [723, 538] width 137 height 13
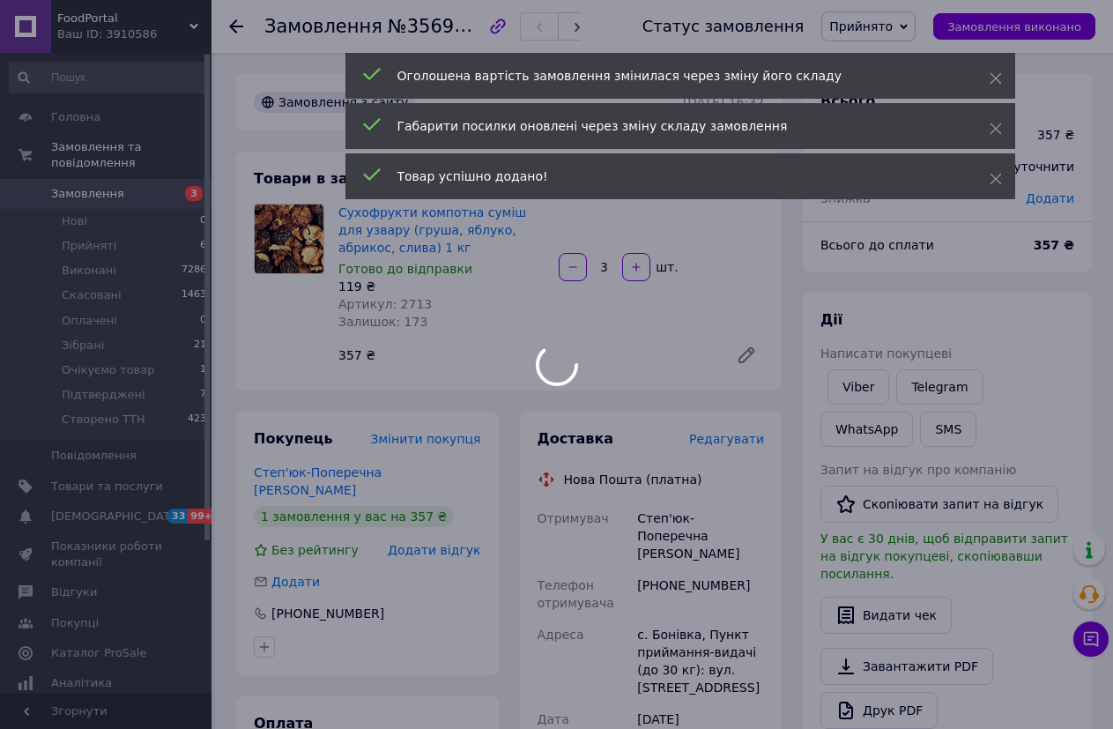
click at [681, 571] on div at bounding box center [556, 364] width 1113 height 729
click at [681, 571] on body "FoodPortal Ваш ID: 3910586 Сайт FoodPortal Кабінет покупця Перевірити стан сист…" at bounding box center [556, 730] width 1113 height 1461
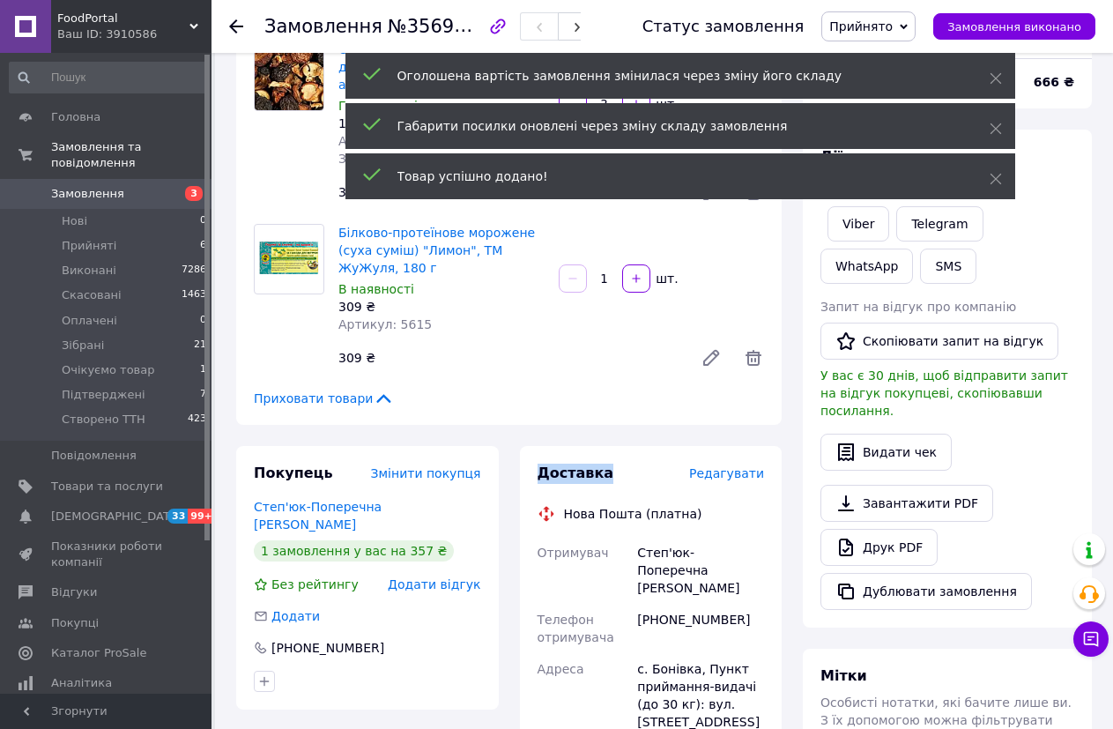
scroll to position [176, 0]
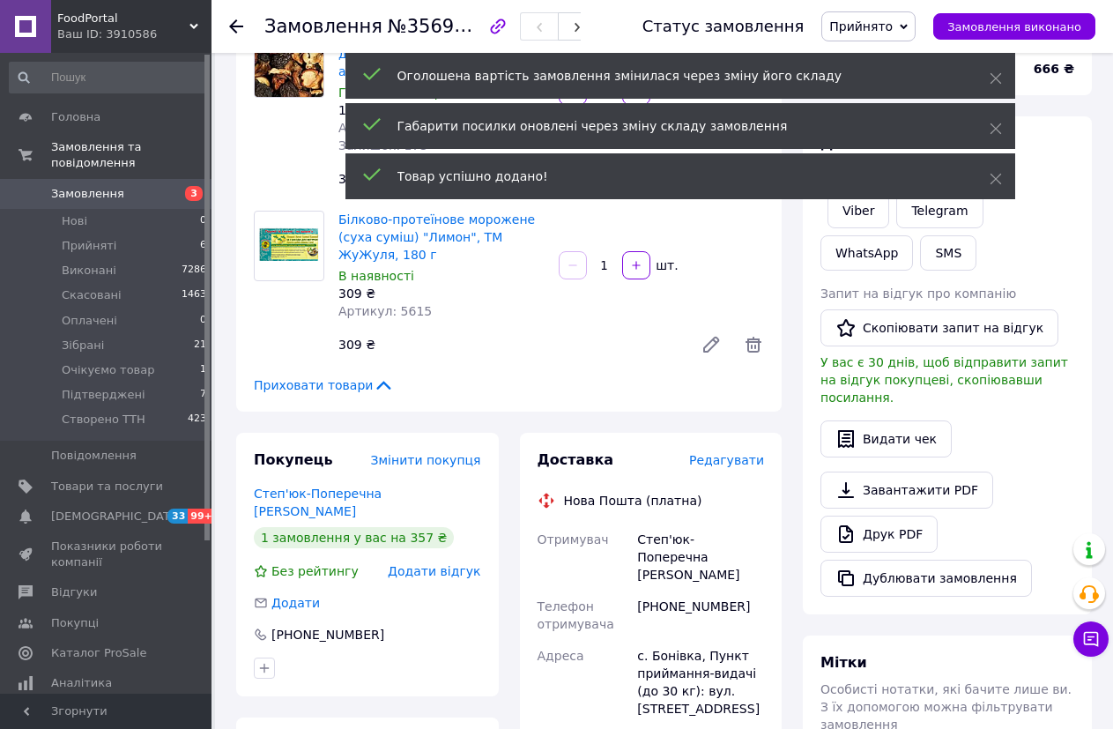
click at [672, 590] on div "[PHONE_NUMBER]" at bounding box center [700, 614] width 134 height 49
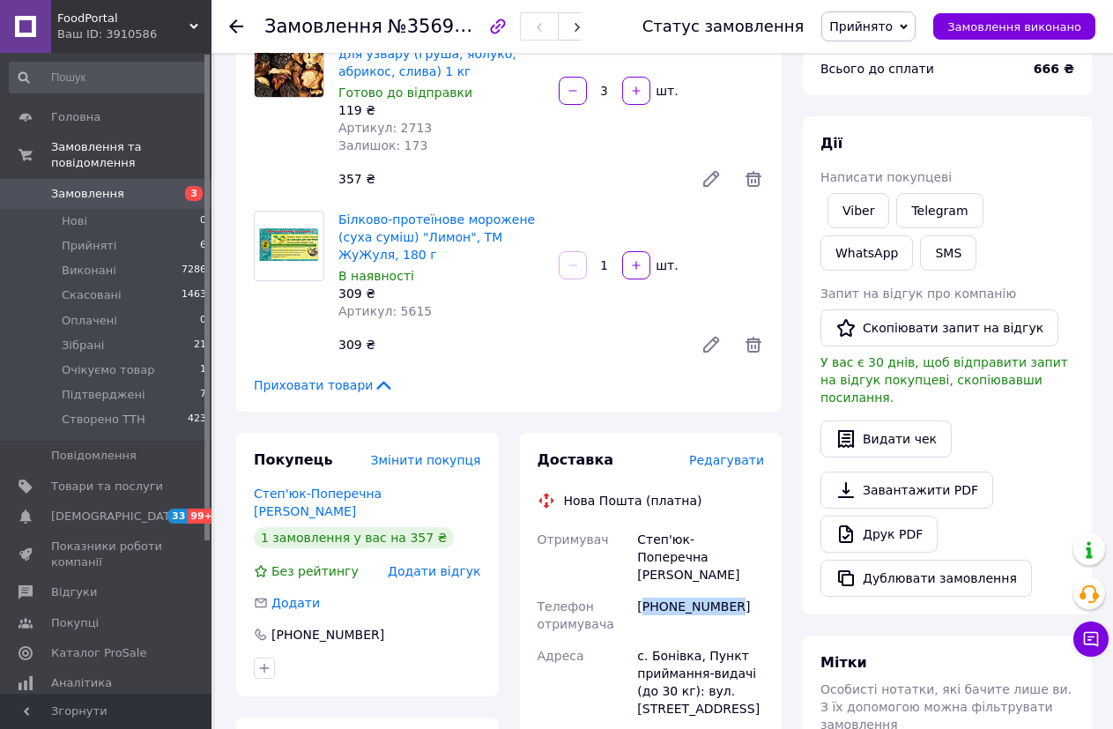
copy div "380677204475"
click at [907, 23] on icon at bounding box center [904, 27] width 8 height 8
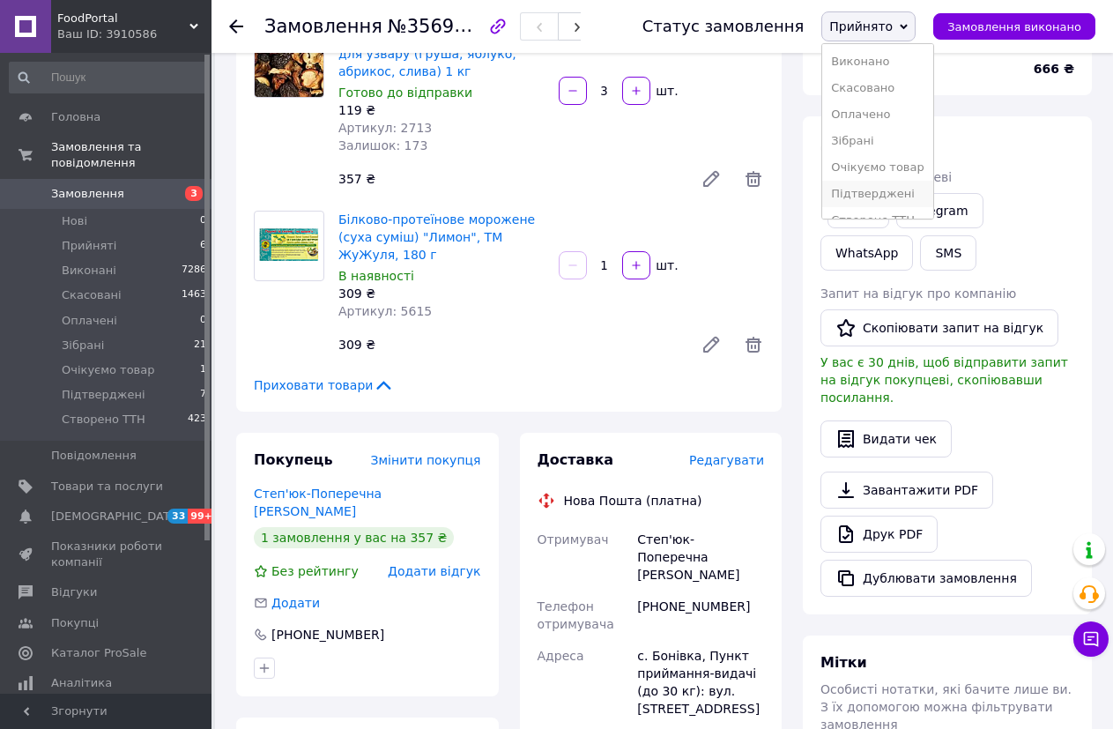
click at [900, 200] on li "Підтверджені" at bounding box center [877, 194] width 111 height 26
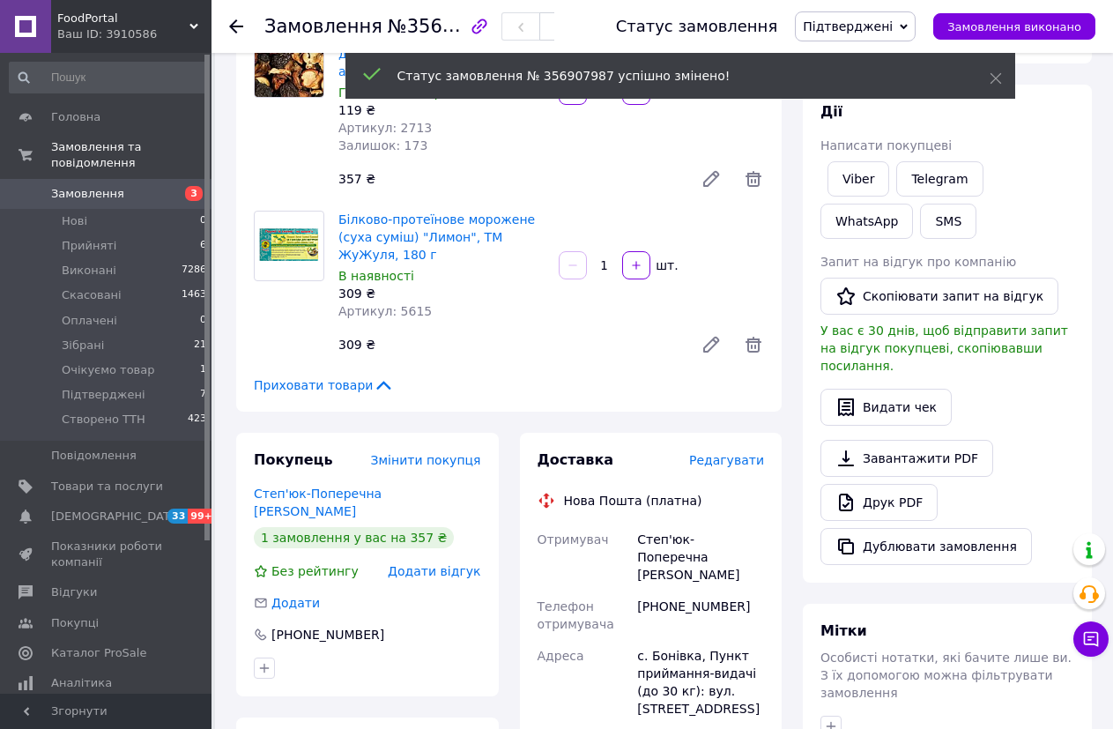
click at [235, 26] on use at bounding box center [236, 26] width 14 height 14
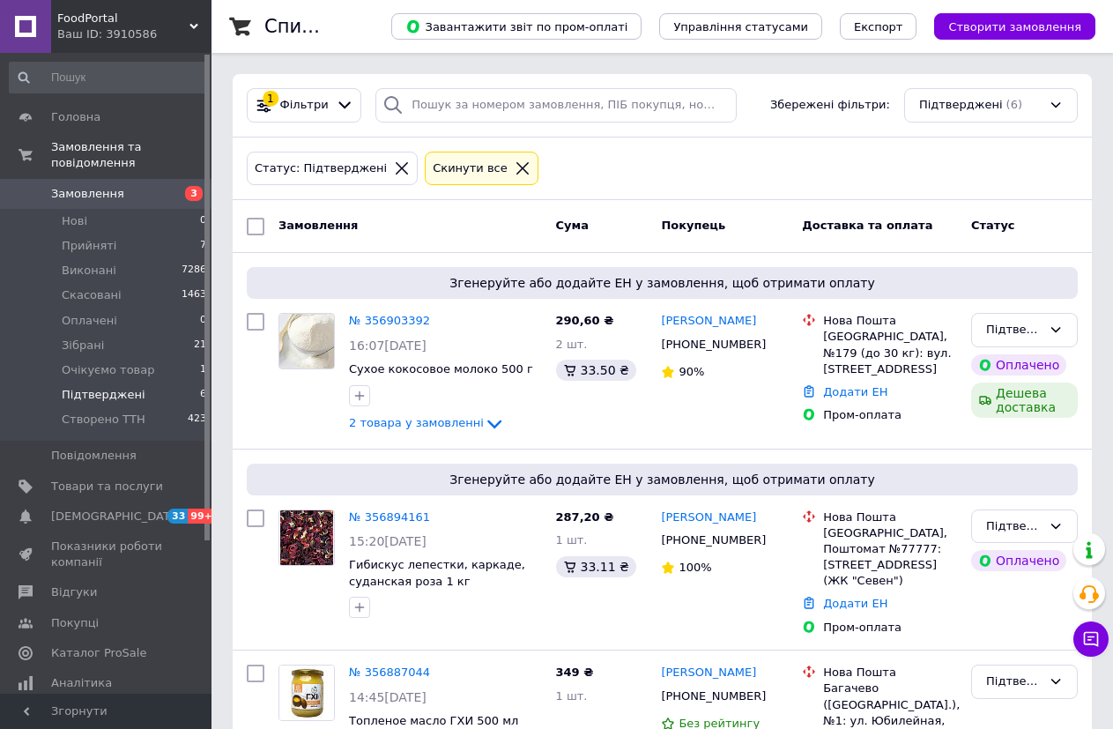
click at [469, 171] on div "Cкинути все" at bounding box center [470, 168] width 82 height 19
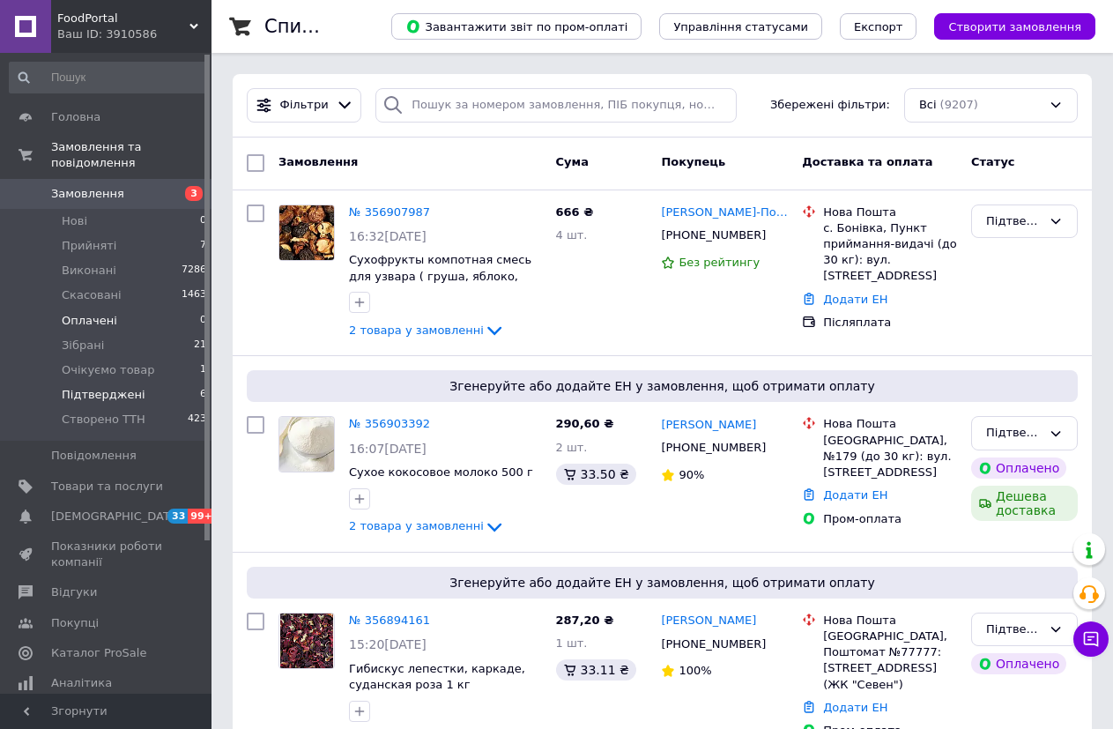
click at [89, 313] on span "Оплачені" at bounding box center [90, 321] width 56 height 16
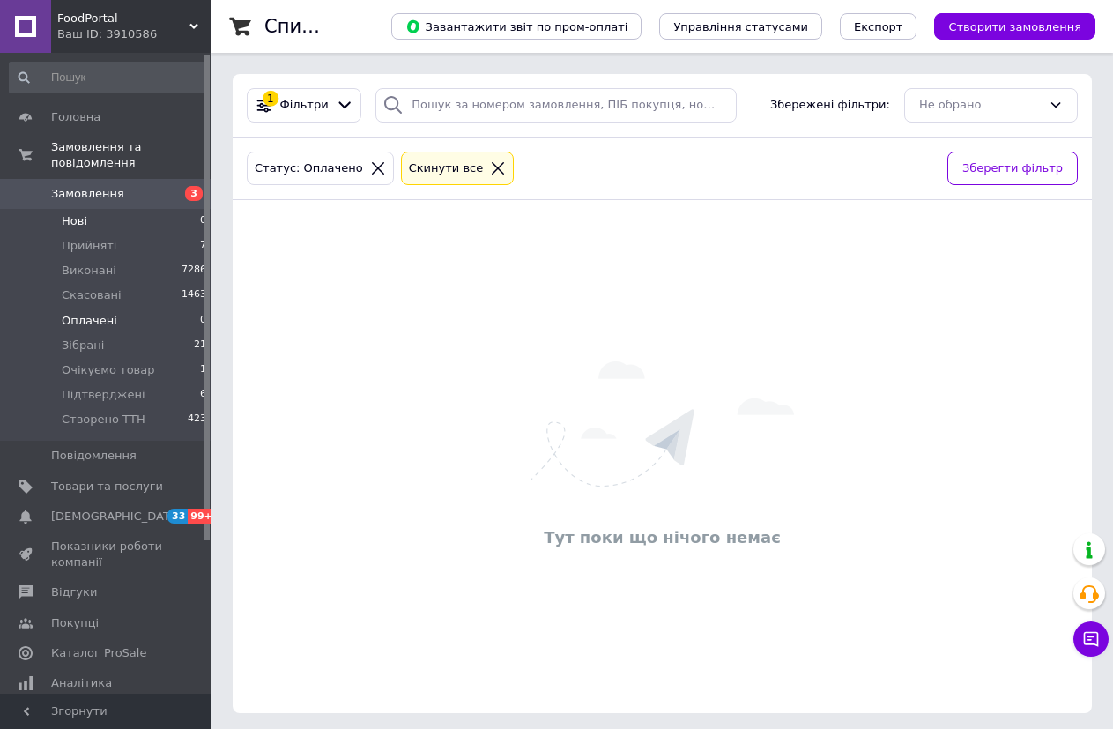
click at [92, 209] on li "Нові 0" at bounding box center [108, 221] width 217 height 25
click at [83, 213] on span "Нові" at bounding box center [75, 221] width 26 height 16
